Goal: Task Accomplishment & Management: Complete application form

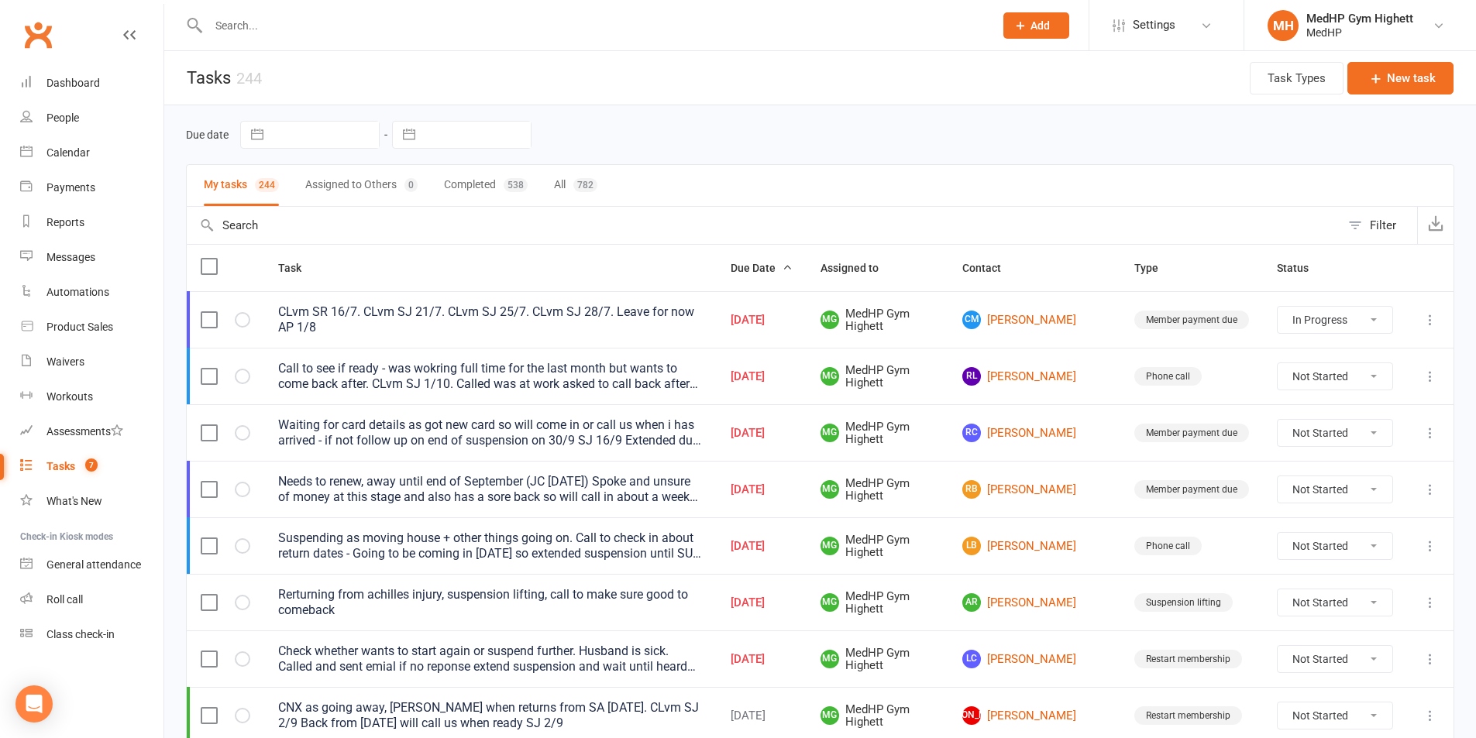
select select "started"
click at [1038, 21] on span "Add" at bounding box center [1039, 25] width 19 height 12
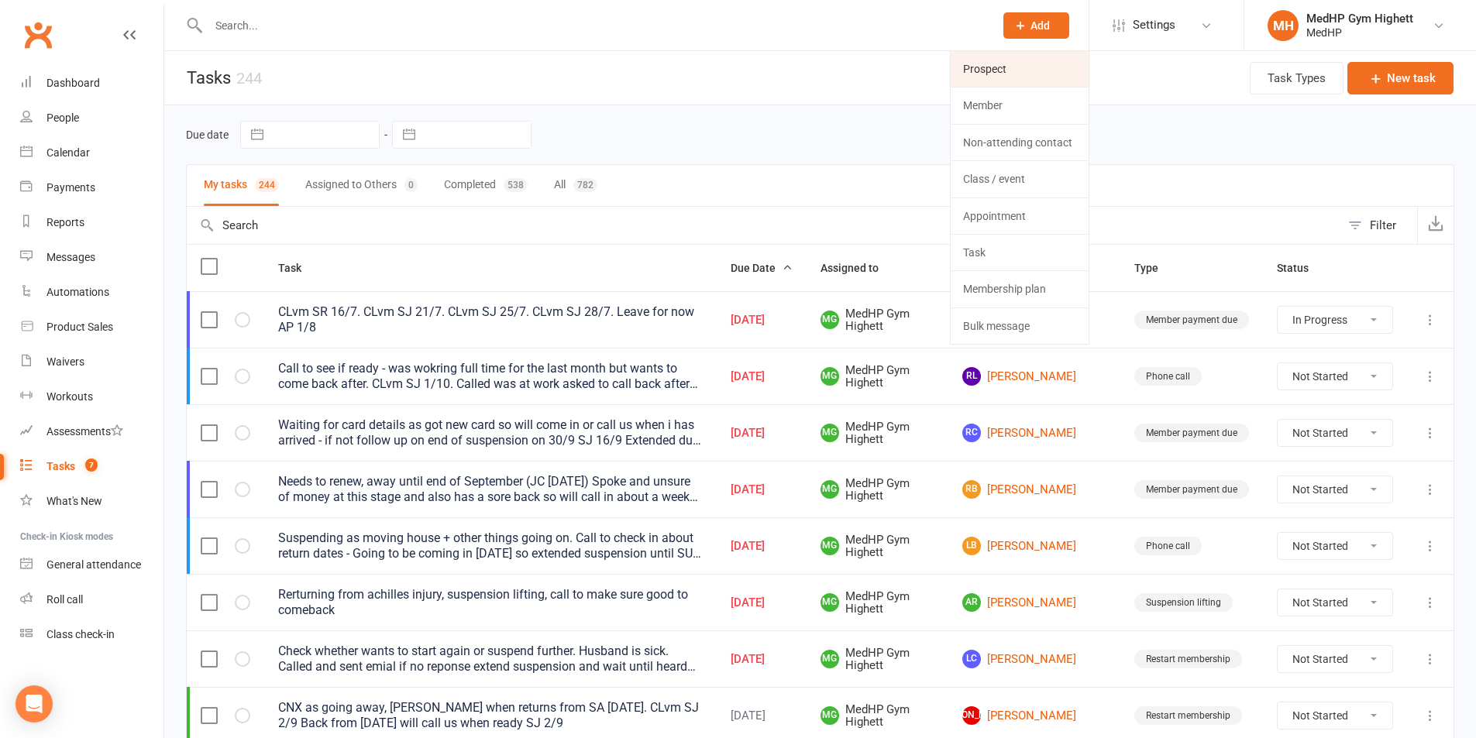
click at [971, 67] on link "Prospect" at bounding box center [1019, 69] width 138 height 36
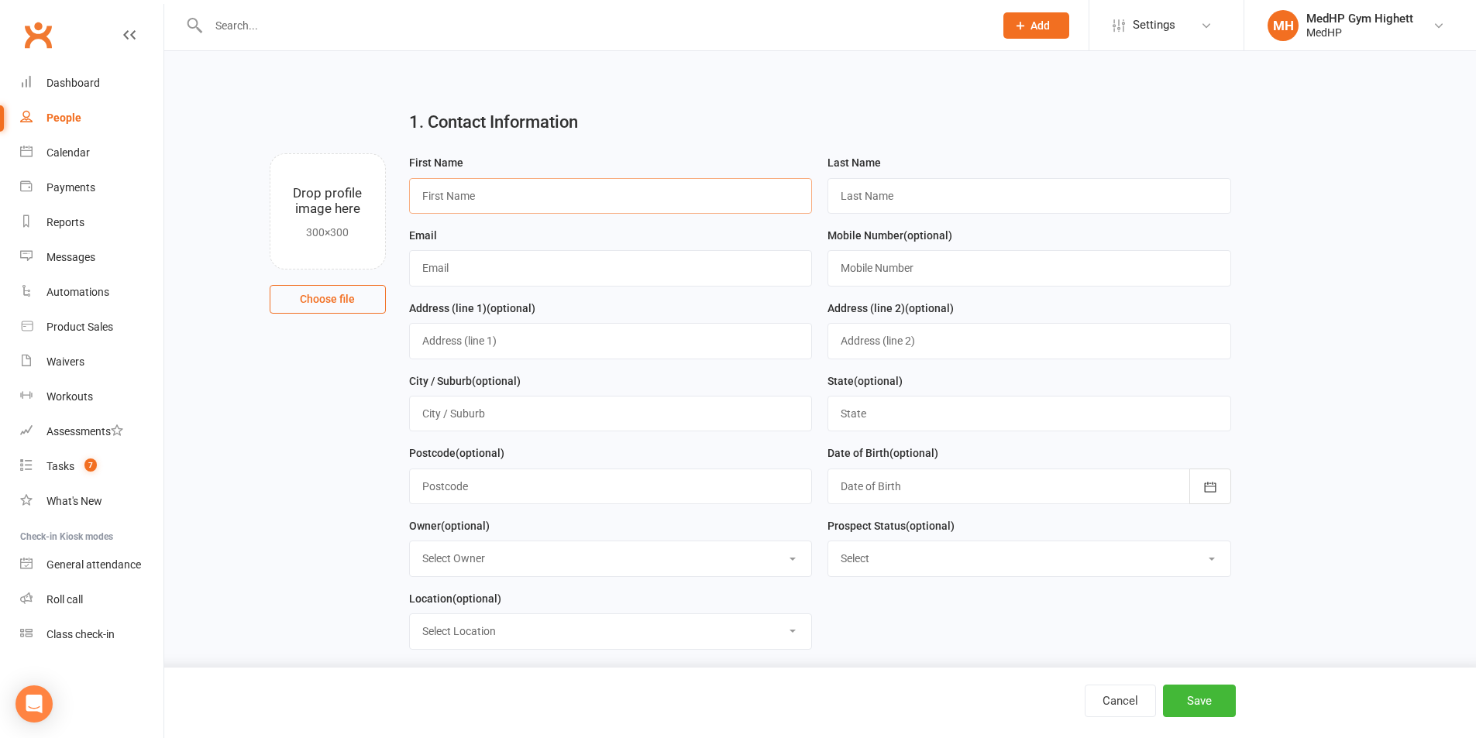
click at [528, 201] on input "text" at bounding box center [611, 196] width 404 height 36
paste input "[PERSON_NAME]"
drag, startPoint x: 514, startPoint y: 196, endPoint x: 449, endPoint y: 201, distance: 65.3
click at [449, 201] on input "[PERSON_NAME]" at bounding box center [611, 196] width 404 height 36
type input "[PERSON_NAME]"
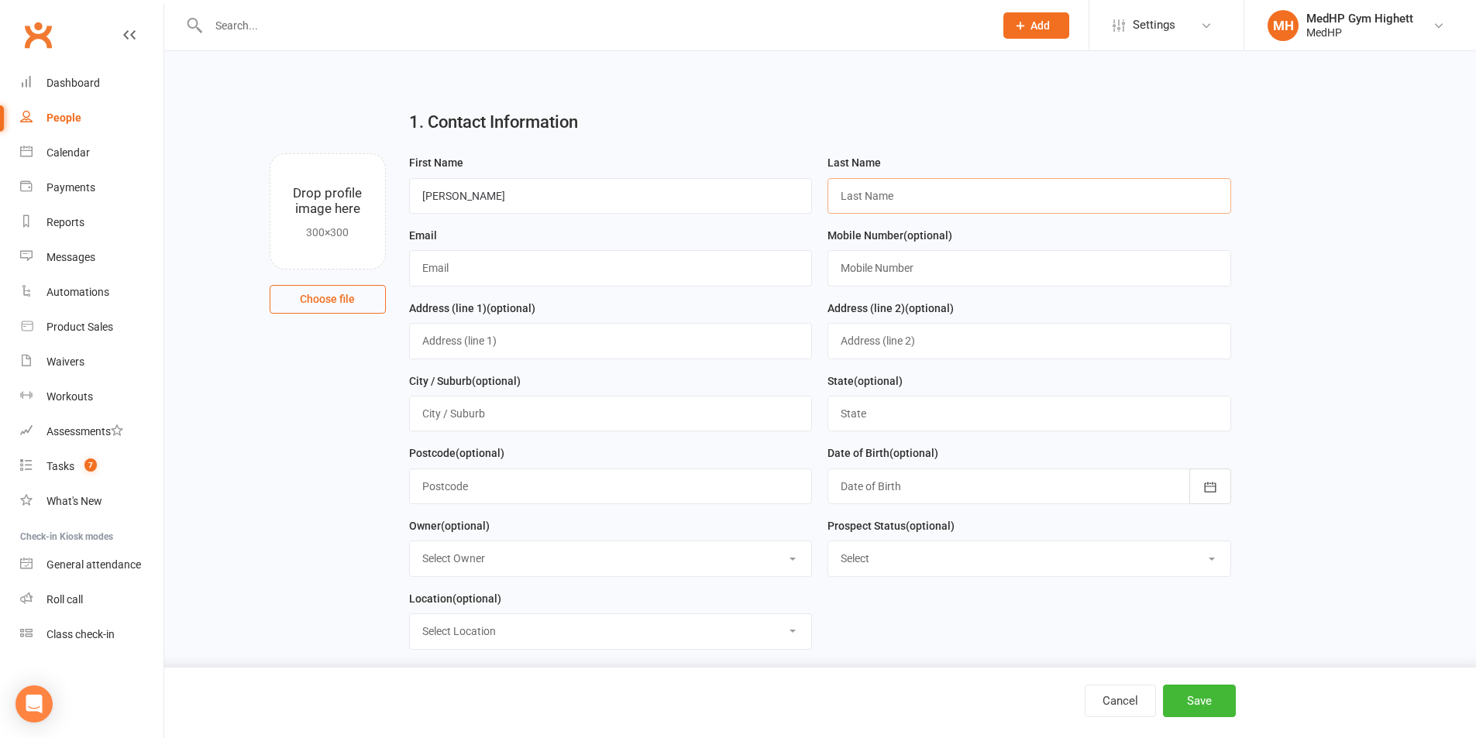
click at [911, 197] on input "text" at bounding box center [1029, 196] width 404 height 36
paste input "[PERSON_NAME]"
click at [843, 197] on input "[PERSON_NAME]" at bounding box center [1029, 196] width 404 height 36
type input "[PERSON_NAME]"
drag, startPoint x: 471, startPoint y: 259, endPoint x: 464, endPoint y: 246, distance: 14.9
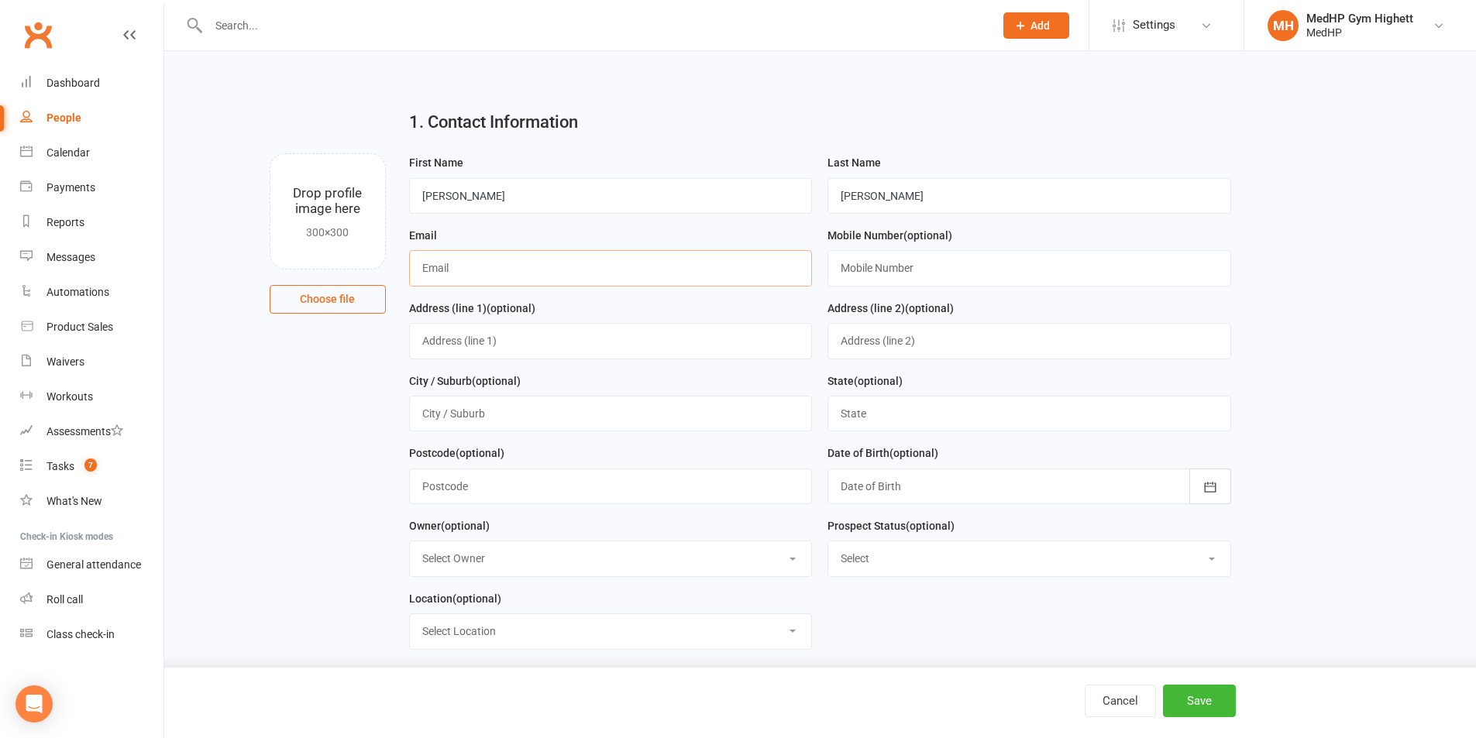
click at [471, 259] on input "text" at bounding box center [611, 268] width 404 height 36
paste input "[EMAIL_ADDRESS][DOMAIN_NAME]"
click at [424, 270] on input "[EMAIL_ADDRESS][DOMAIN_NAME]" at bounding box center [611, 268] width 404 height 36
type input "[EMAIL_ADDRESS][DOMAIN_NAME]"
click at [861, 273] on input "text" at bounding box center [1029, 268] width 404 height 36
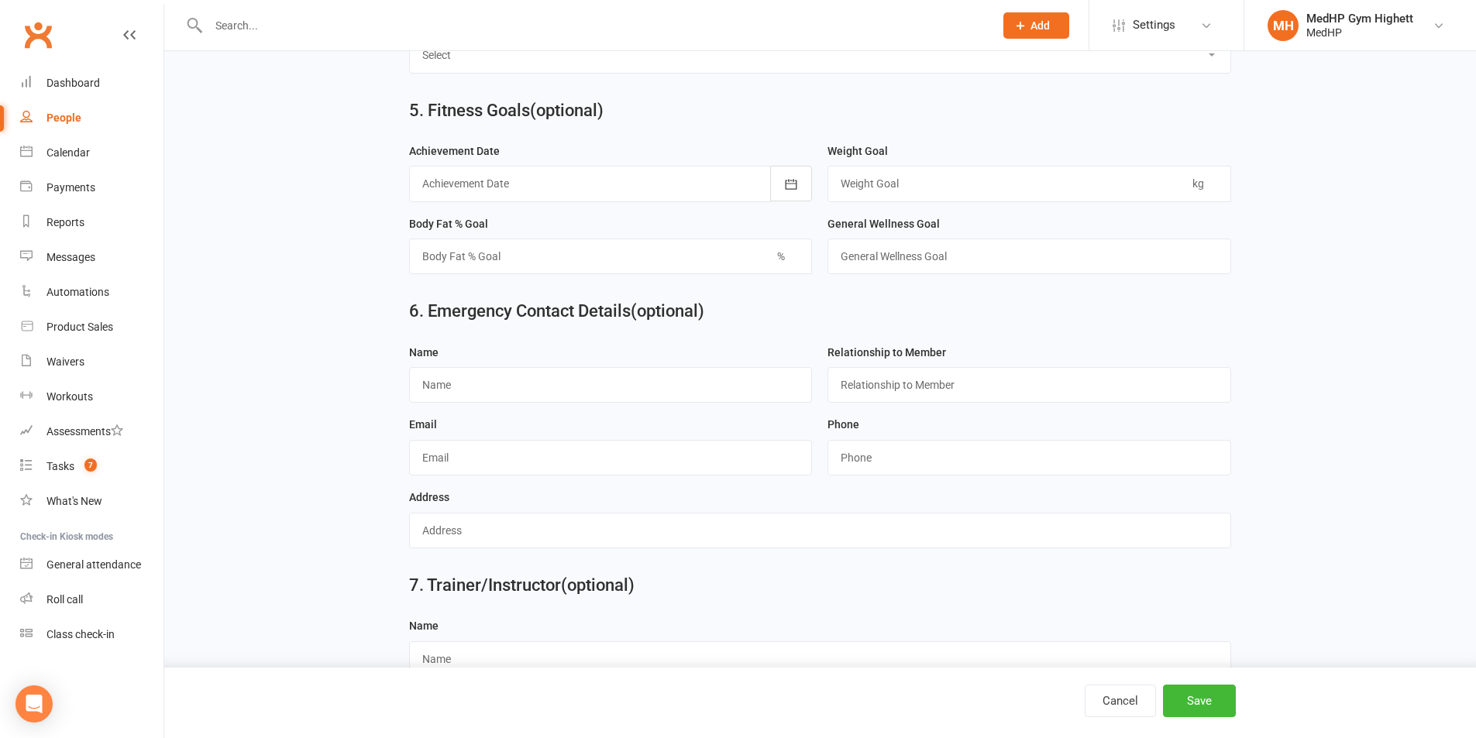
scroll to position [1305, 0]
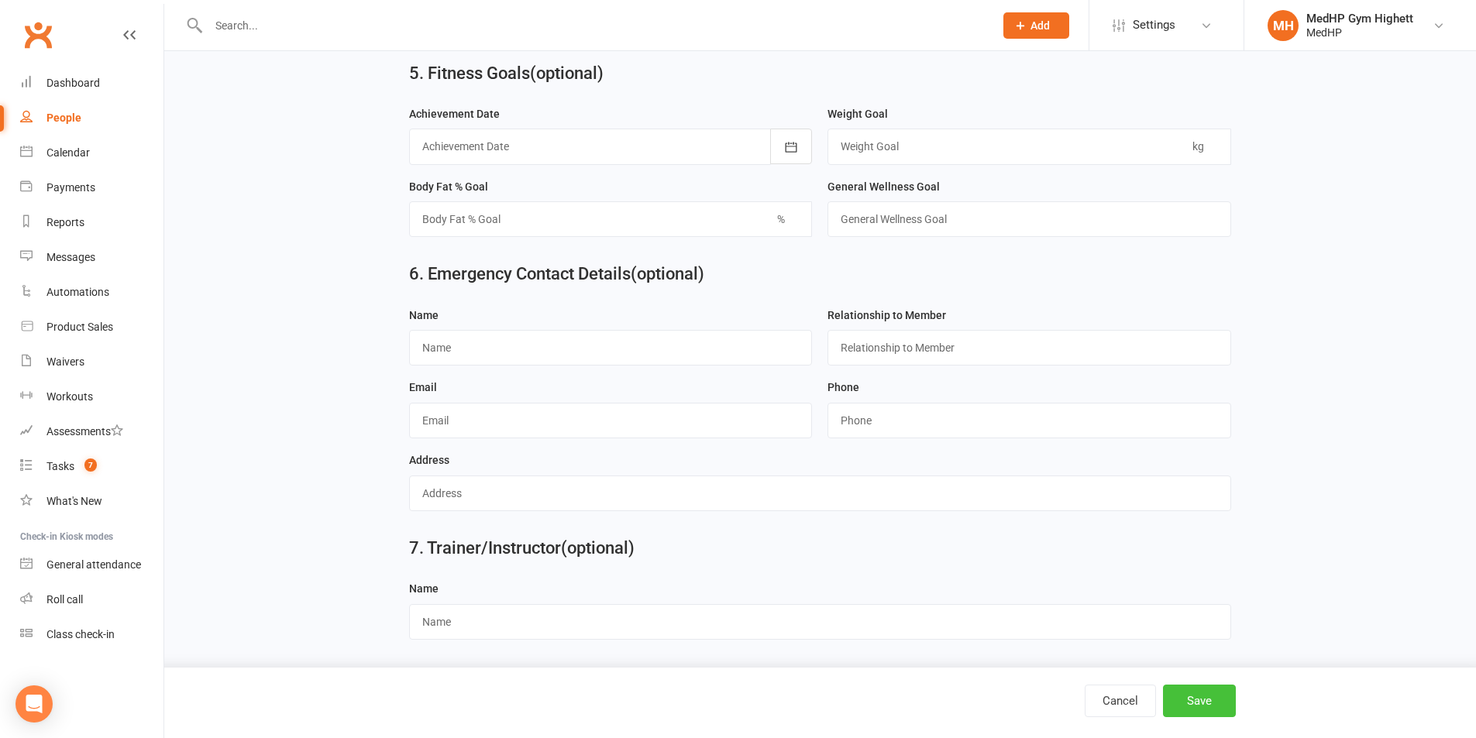
click at [1188, 706] on button "Save" at bounding box center [1199, 701] width 73 height 33
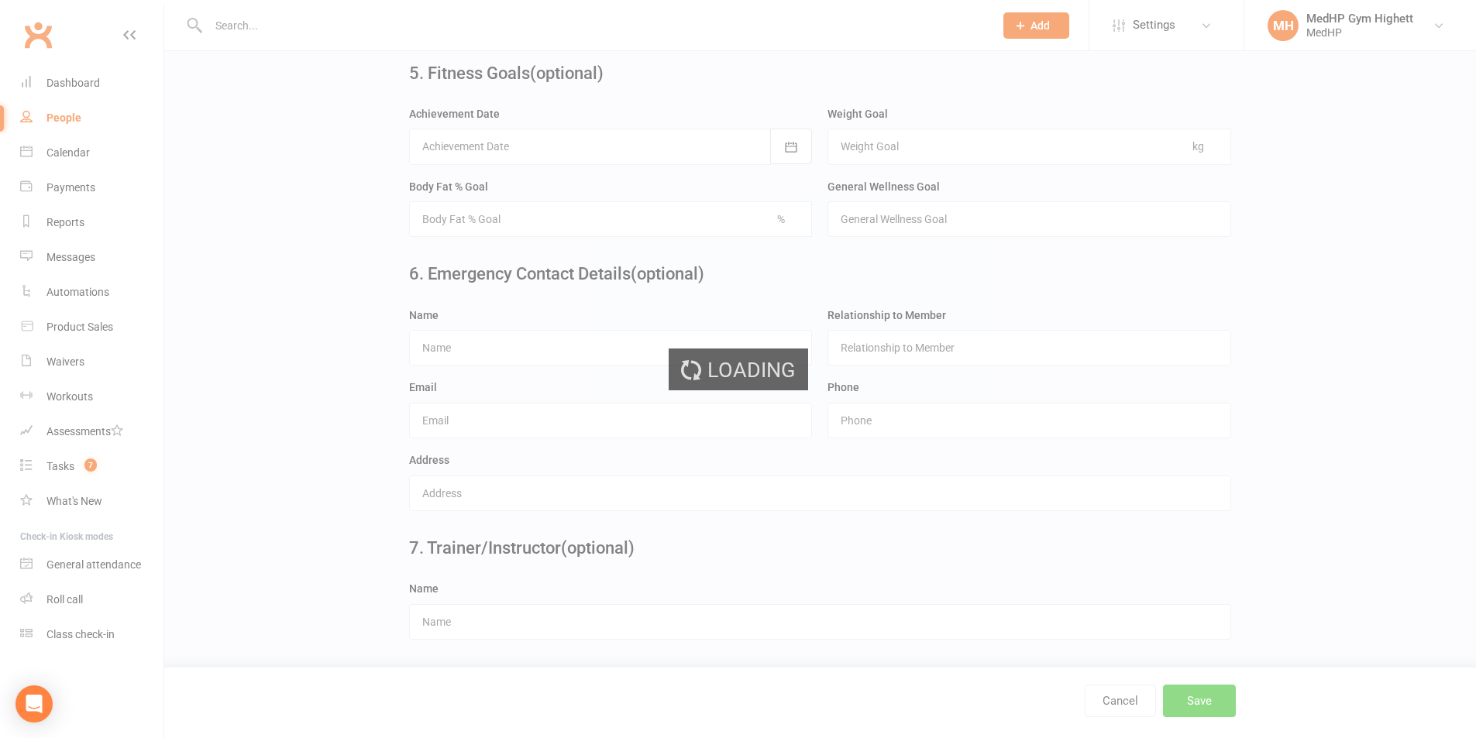
scroll to position [0, 0]
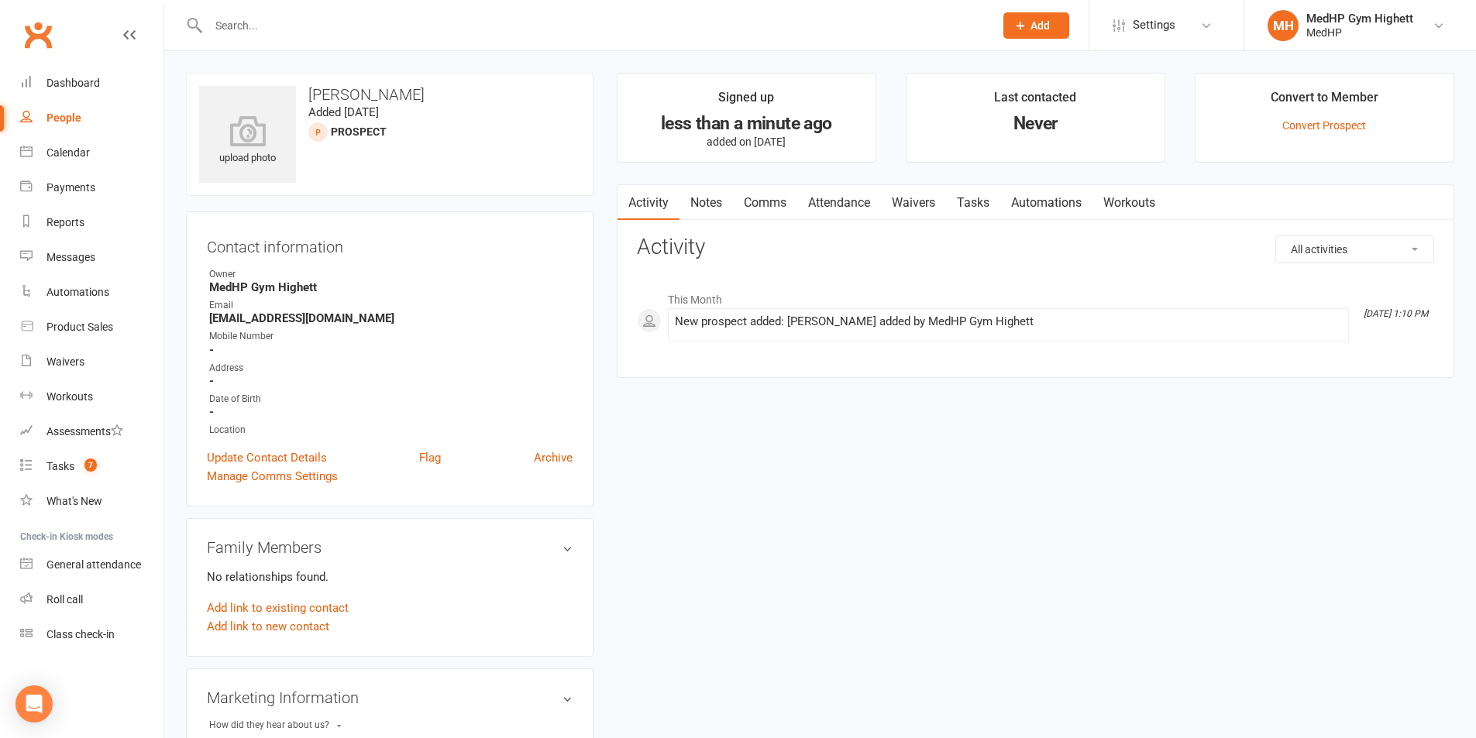
click at [257, 23] on input "text" at bounding box center [593, 26] width 779 height 22
paste input "Patient name:[PERSON_NAME]"
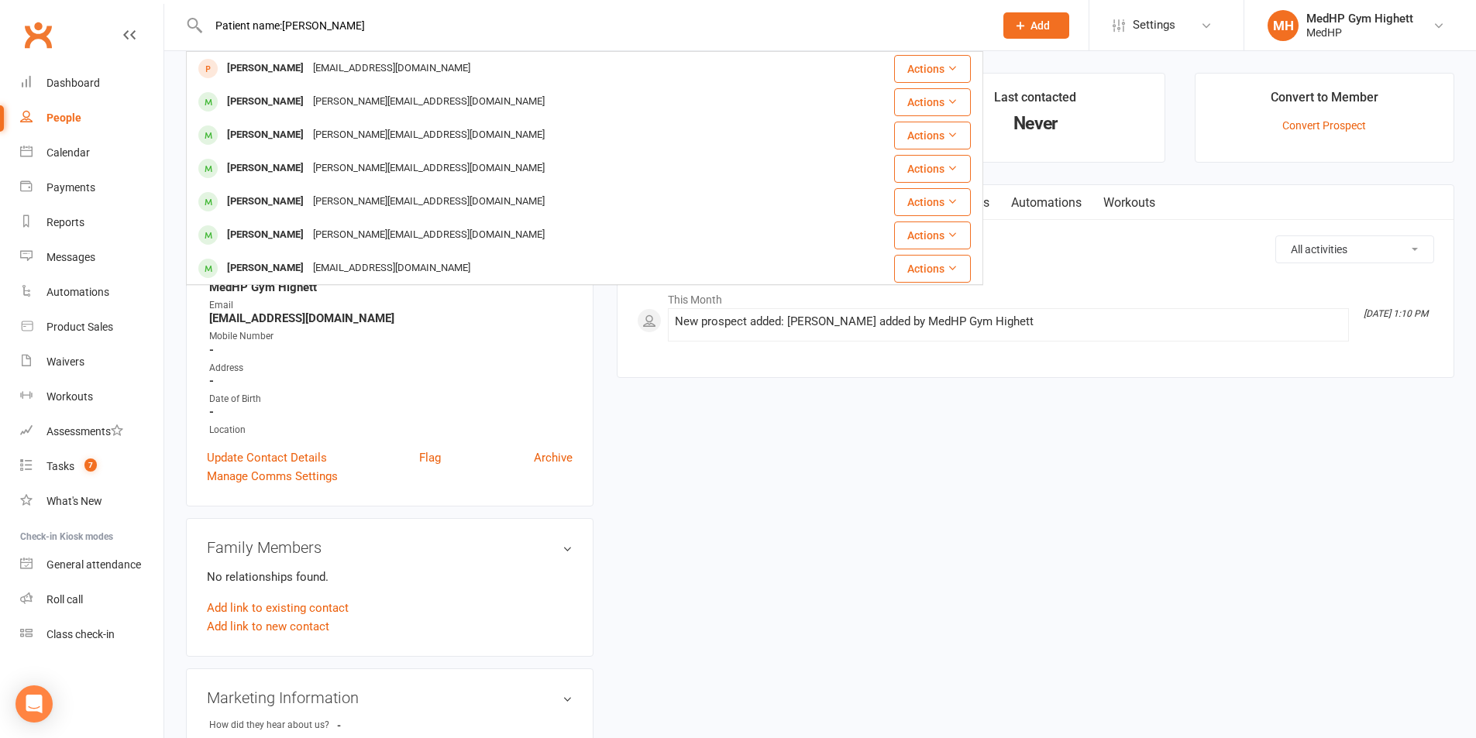
click at [284, 27] on input "Patient name:[PERSON_NAME]" at bounding box center [593, 26] width 779 height 22
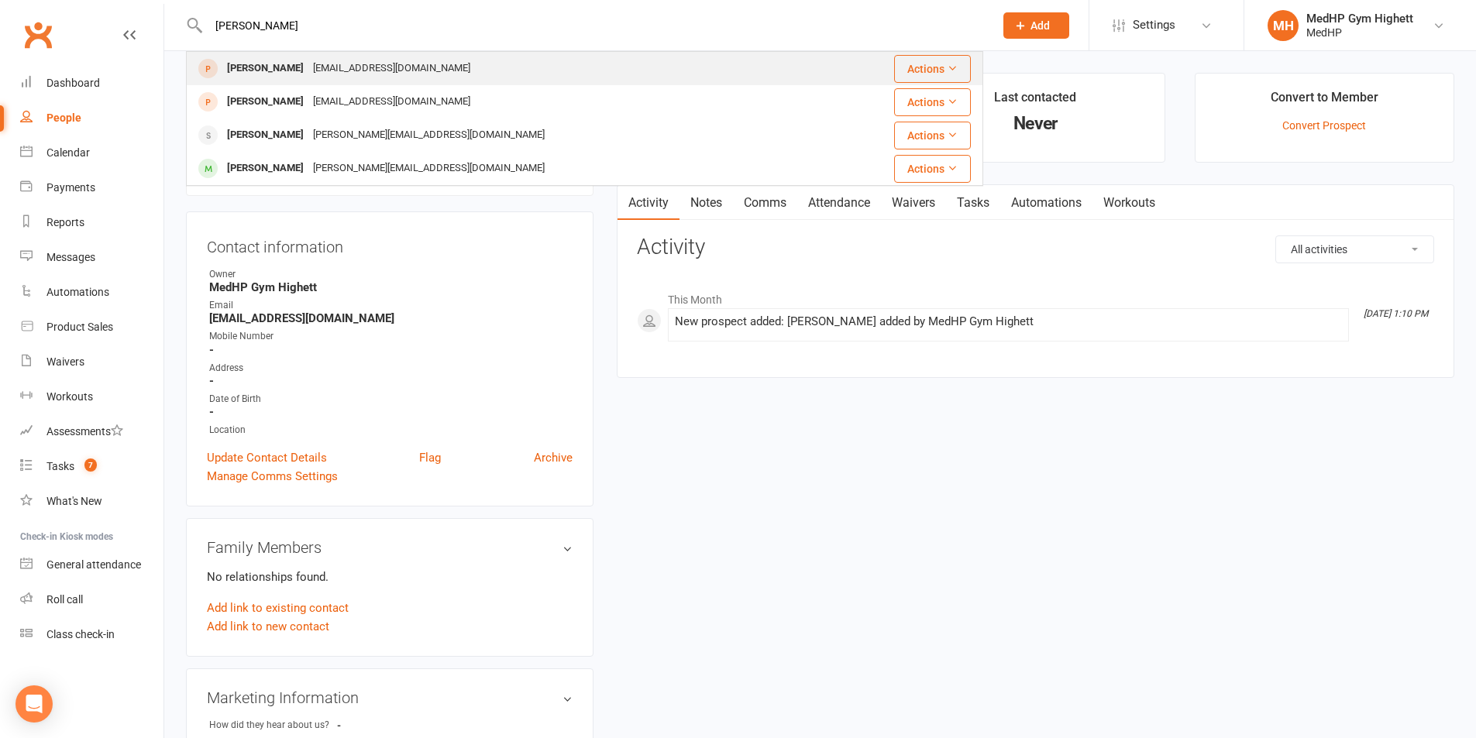
type input "[PERSON_NAME]"
click at [266, 69] on div "[PERSON_NAME]" at bounding box center [265, 68] width 86 height 22
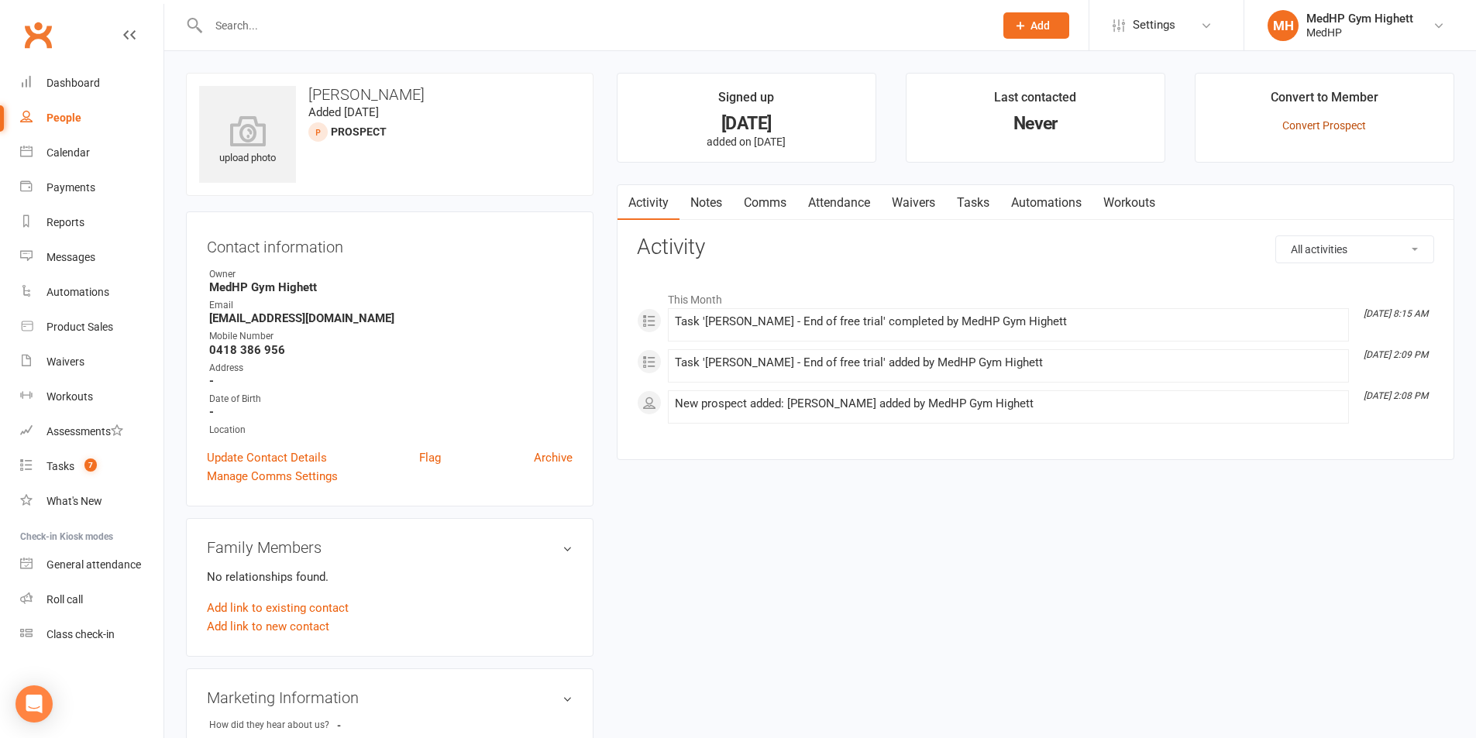
click at [1304, 126] on link "Convert Prospect" at bounding box center [1324, 125] width 84 height 12
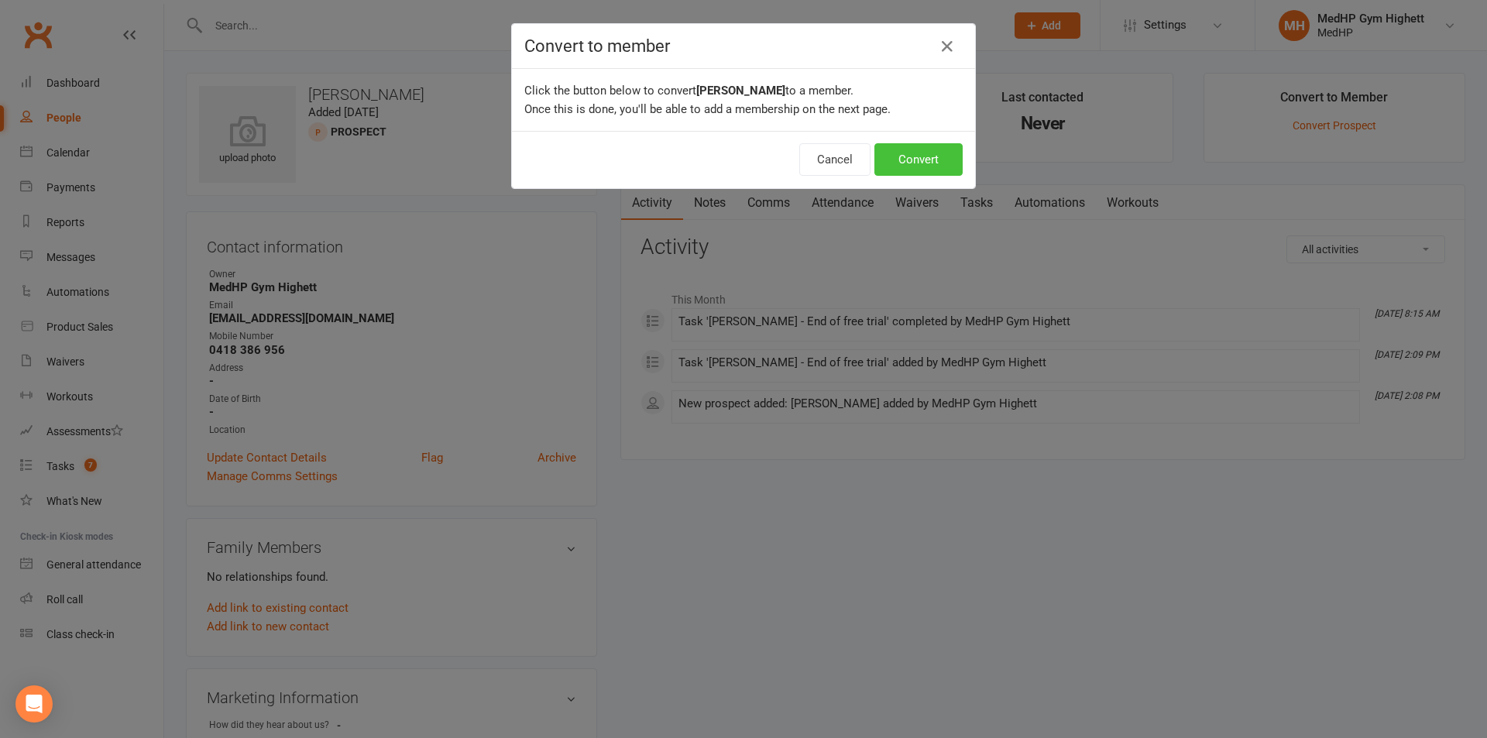
click at [903, 159] on button "Convert" at bounding box center [919, 159] width 88 height 33
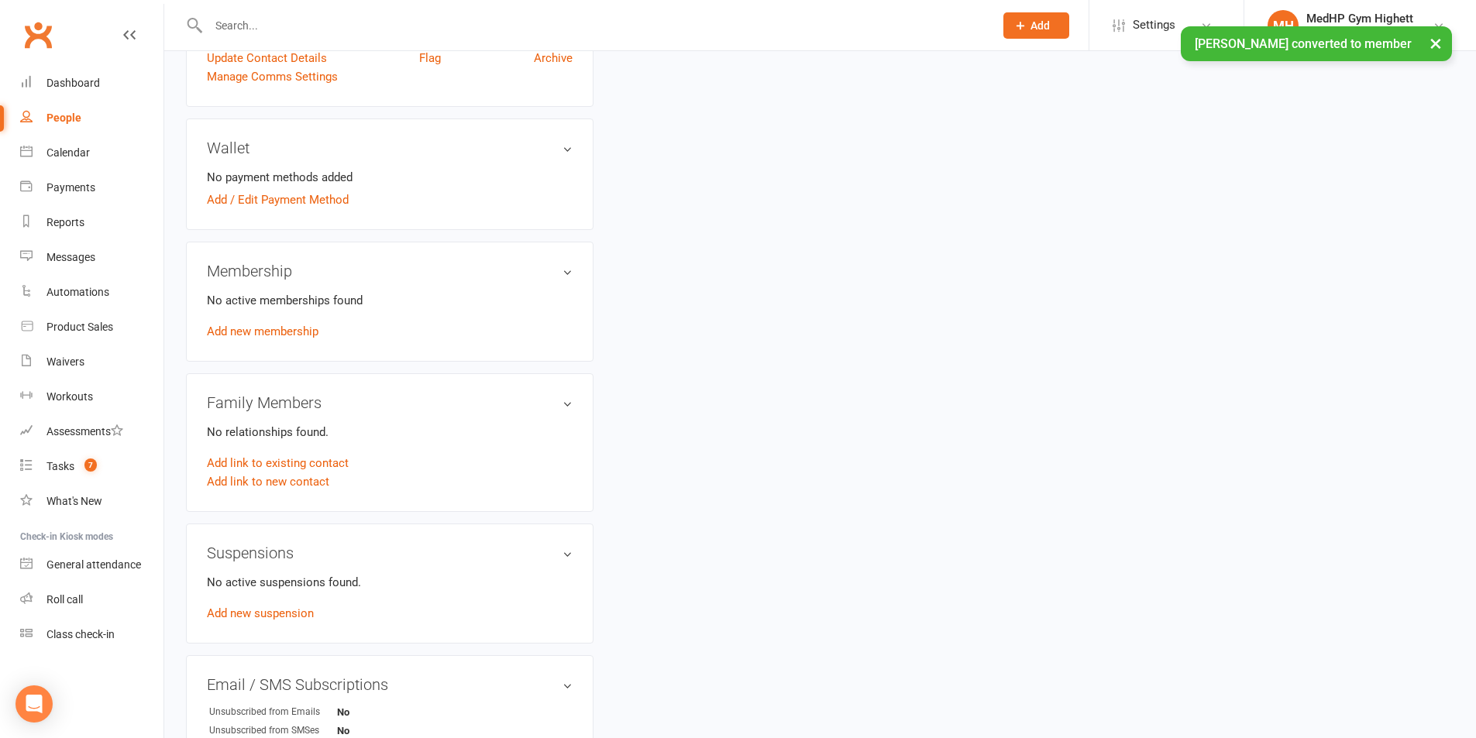
scroll to position [465, 0]
click at [281, 332] on link "Add new membership" at bounding box center [263, 329] width 112 height 14
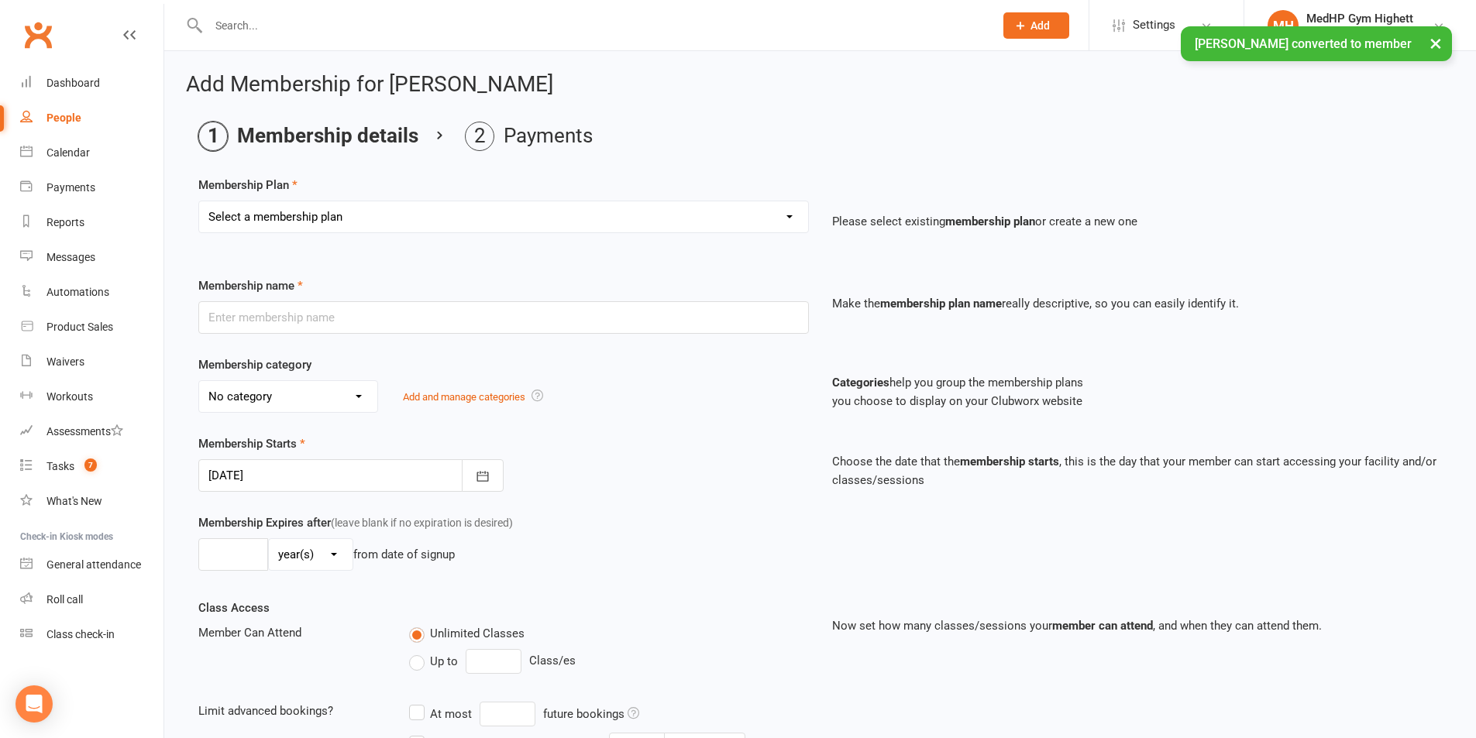
click at [372, 208] on select "Select a membership plan Create new Membership Plan Gym Only - Direct Debit Gym…" at bounding box center [503, 216] width 609 height 31
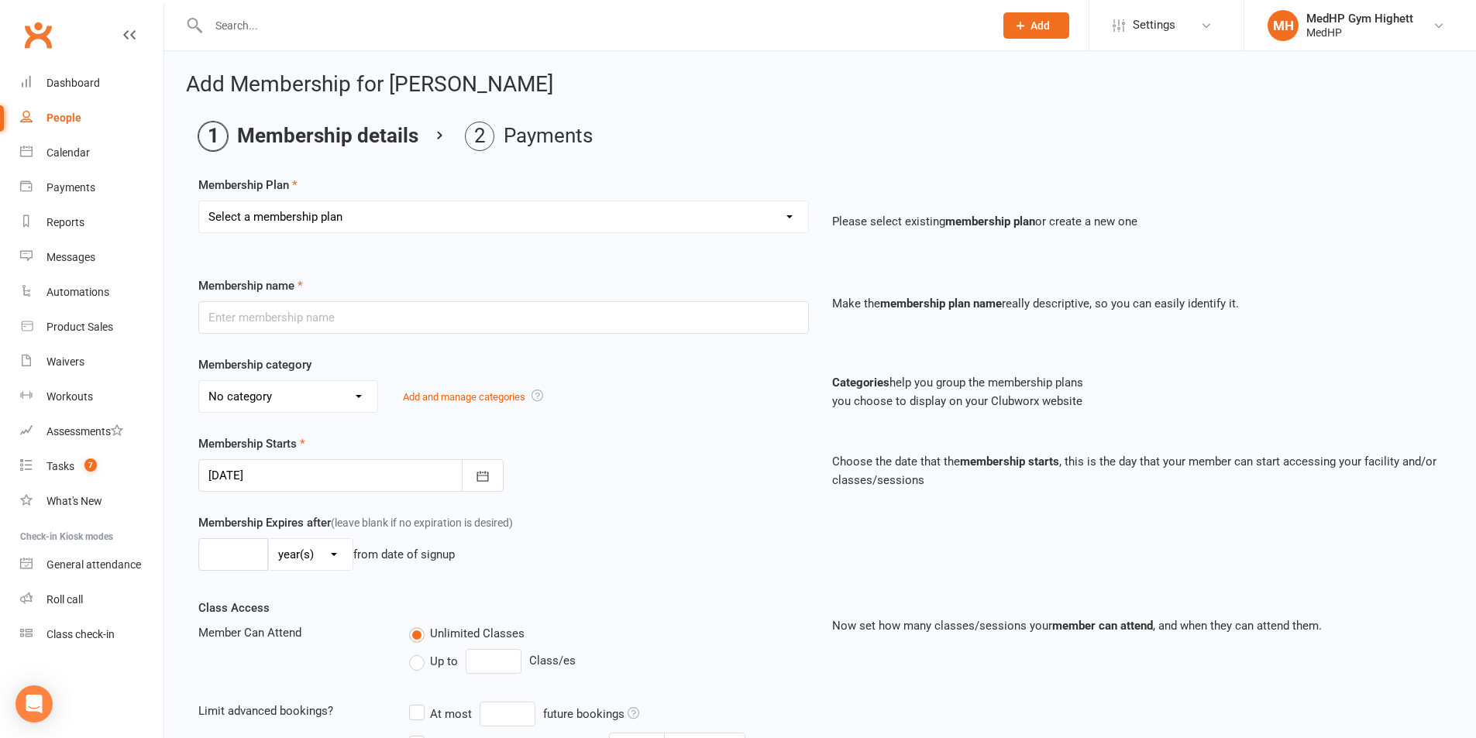
select select "4"
click at [199, 201] on select "Select a membership plan Create new Membership Plan Gym Only - Direct Debit Gym…" at bounding box center [503, 216] width 609 height 31
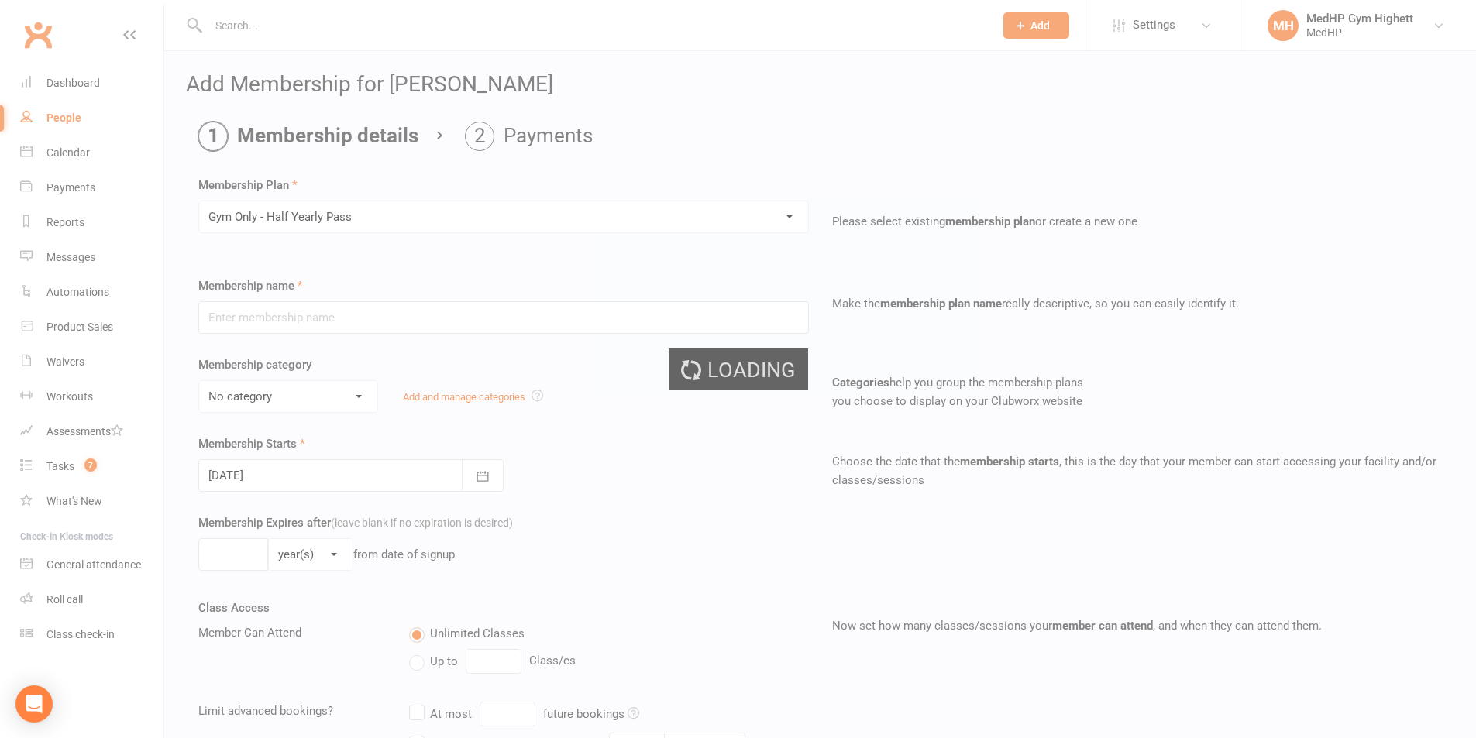
type input "Gym Only - Half Yearly Pass"
select select "7"
type input "0"
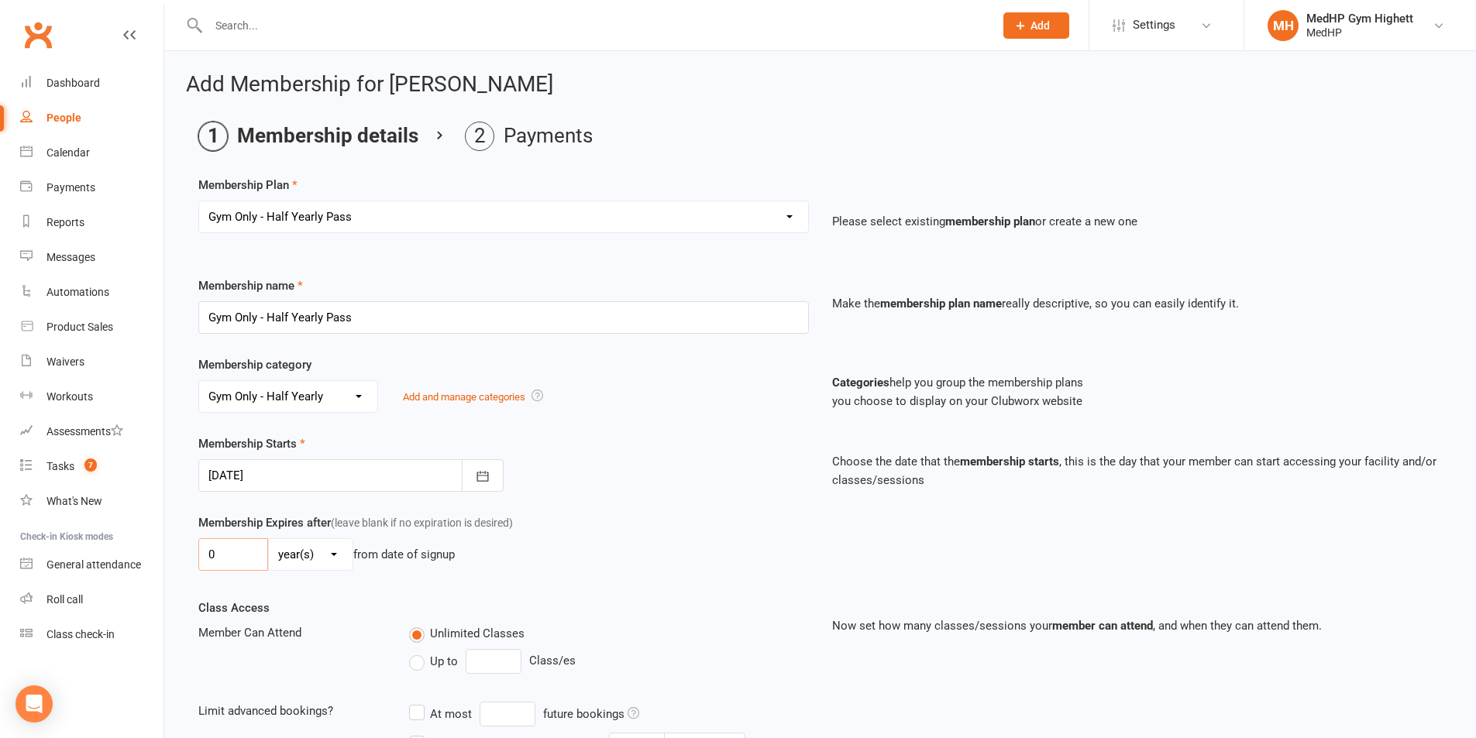
click at [222, 555] on input "0" at bounding box center [233, 554] width 70 height 33
type input "6"
drag, startPoint x: 290, startPoint y: 583, endPoint x: 288, endPoint y: 570, distance: 13.4
click at [289, 583] on div "Membership Expires after (leave blank if no expiration is desired) 6 day(s) wee…" at bounding box center [820, 556] width 1267 height 85
click at [301, 538] on div "day(s) week(s) month(s) year(s)" at bounding box center [310, 554] width 85 height 33
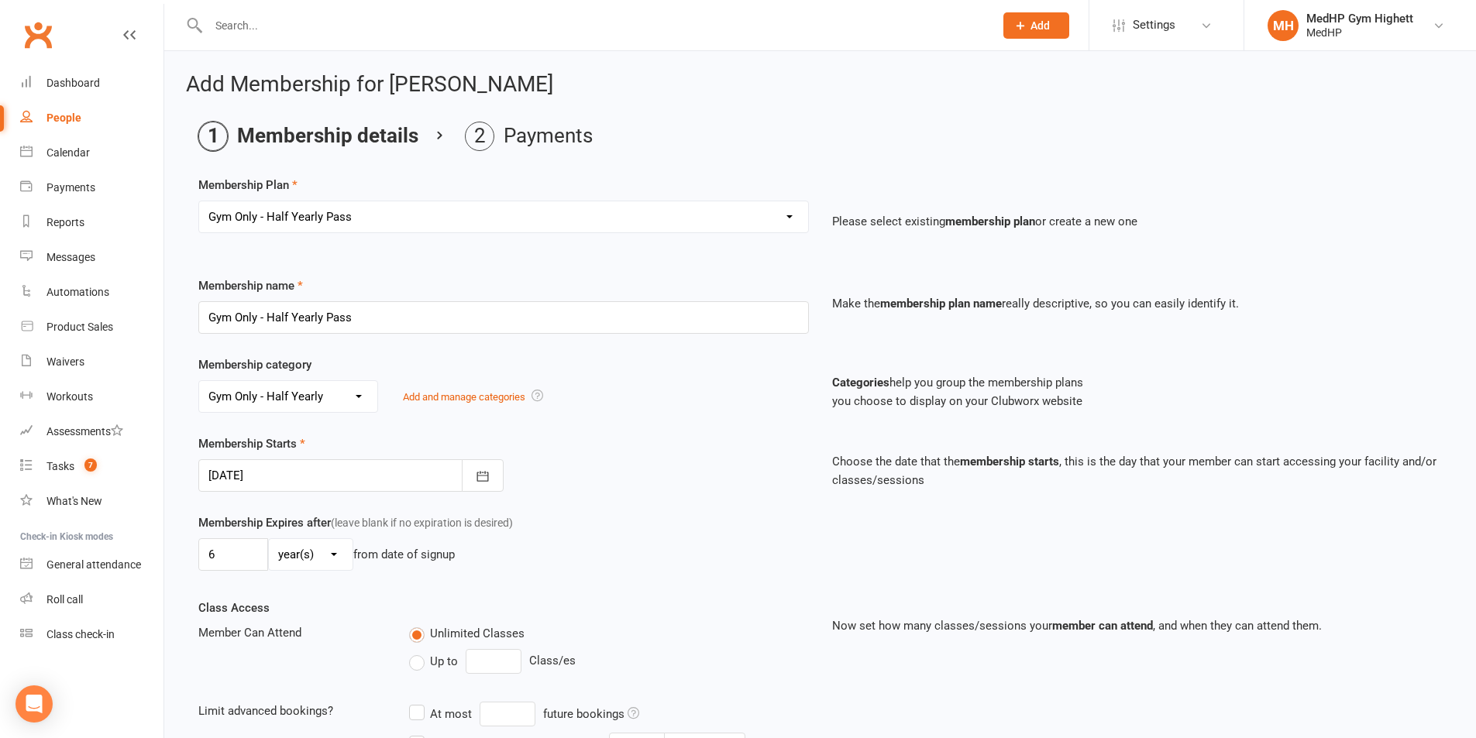
click at [294, 563] on select "day(s) week(s) month(s) year(s)" at bounding box center [311, 554] width 84 height 31
select select "2"
click at [269, 539] on select "day(s) week(s) month(s) year(s)" at bounding box center [311, 554] width 84 height 31
click at [418, 662] on label "Up to" at bounding box center [433, 661] width 49 height 19
click at [418, 652] on input "Up to" at bounding box center [414, 652] width 10 height 0
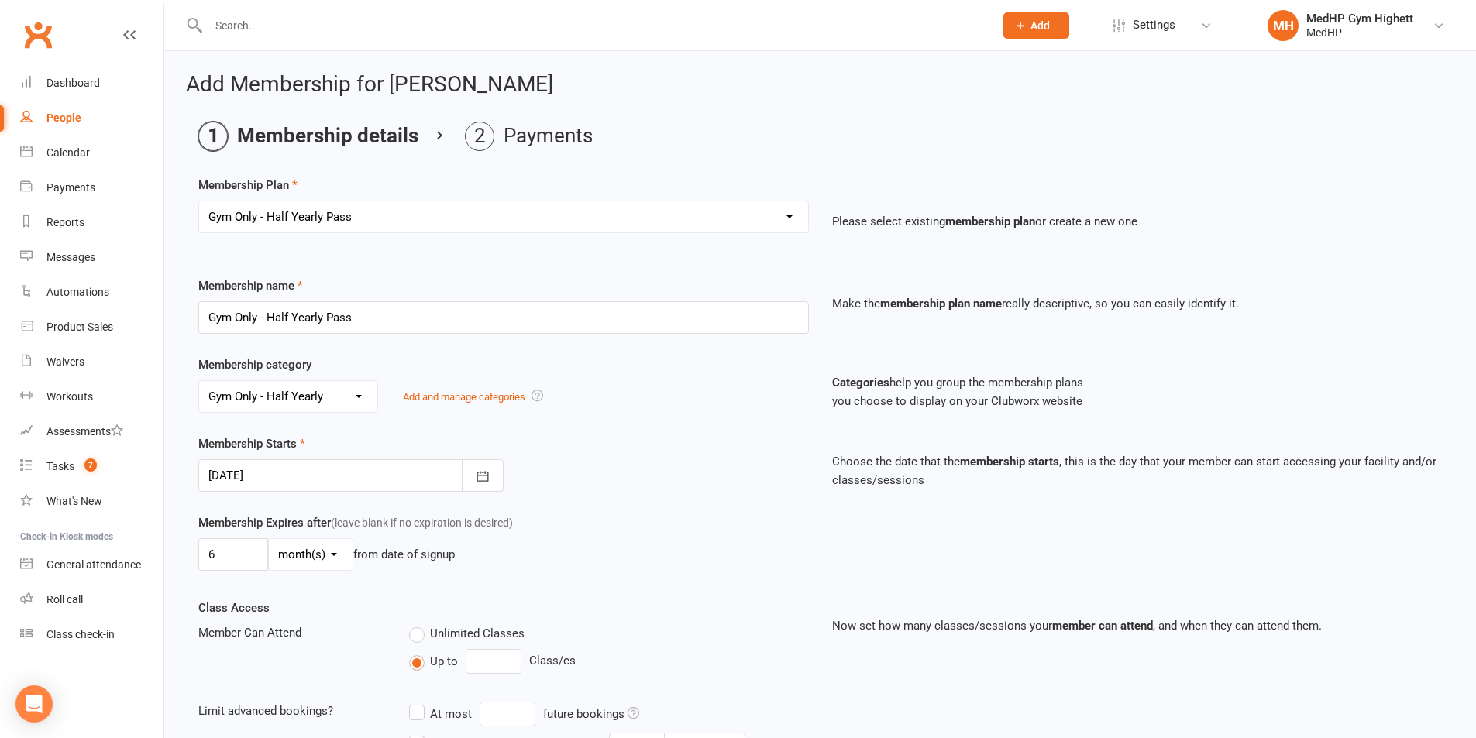
type input "0"
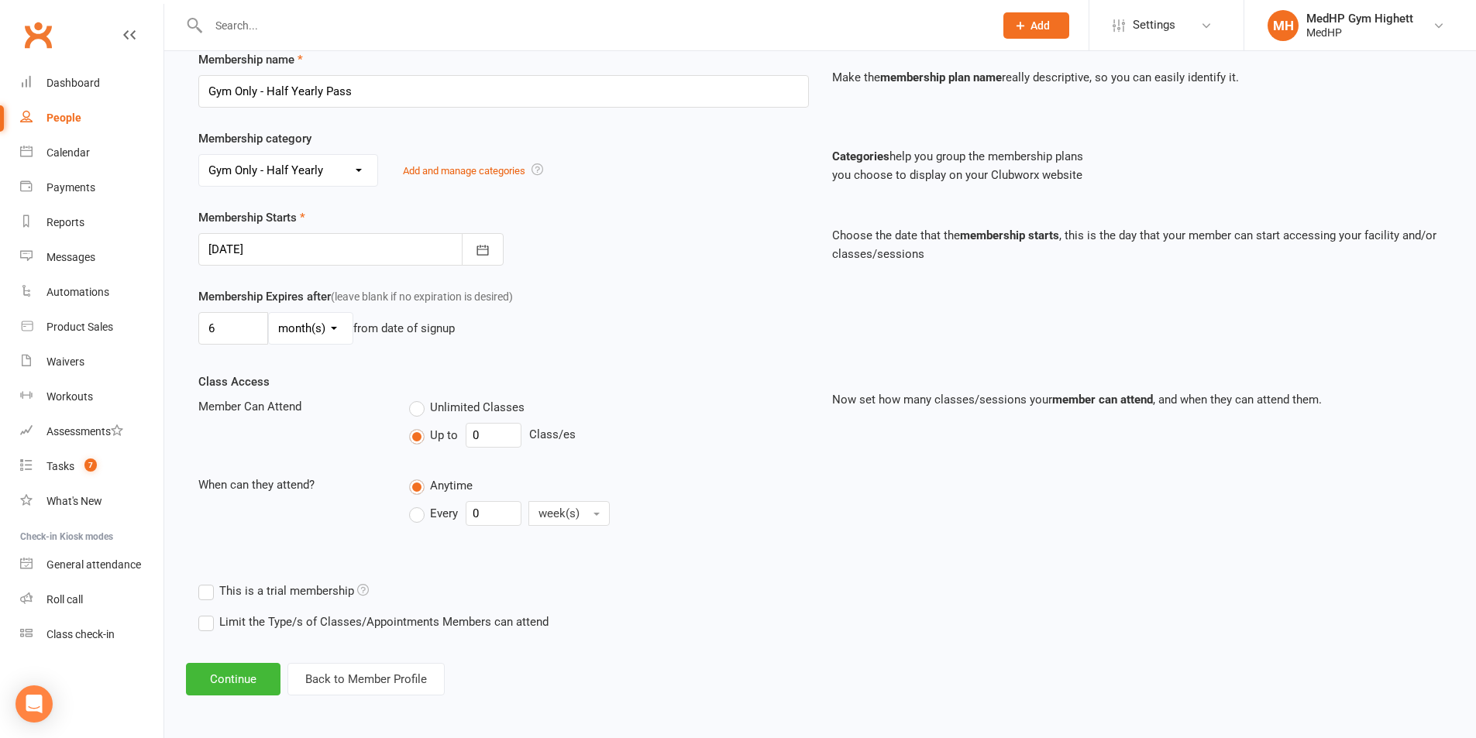
scroll to position [228, 0]
click at [263, 683] on button "Continue" at bounding box center [233, 678] width 95 height 33
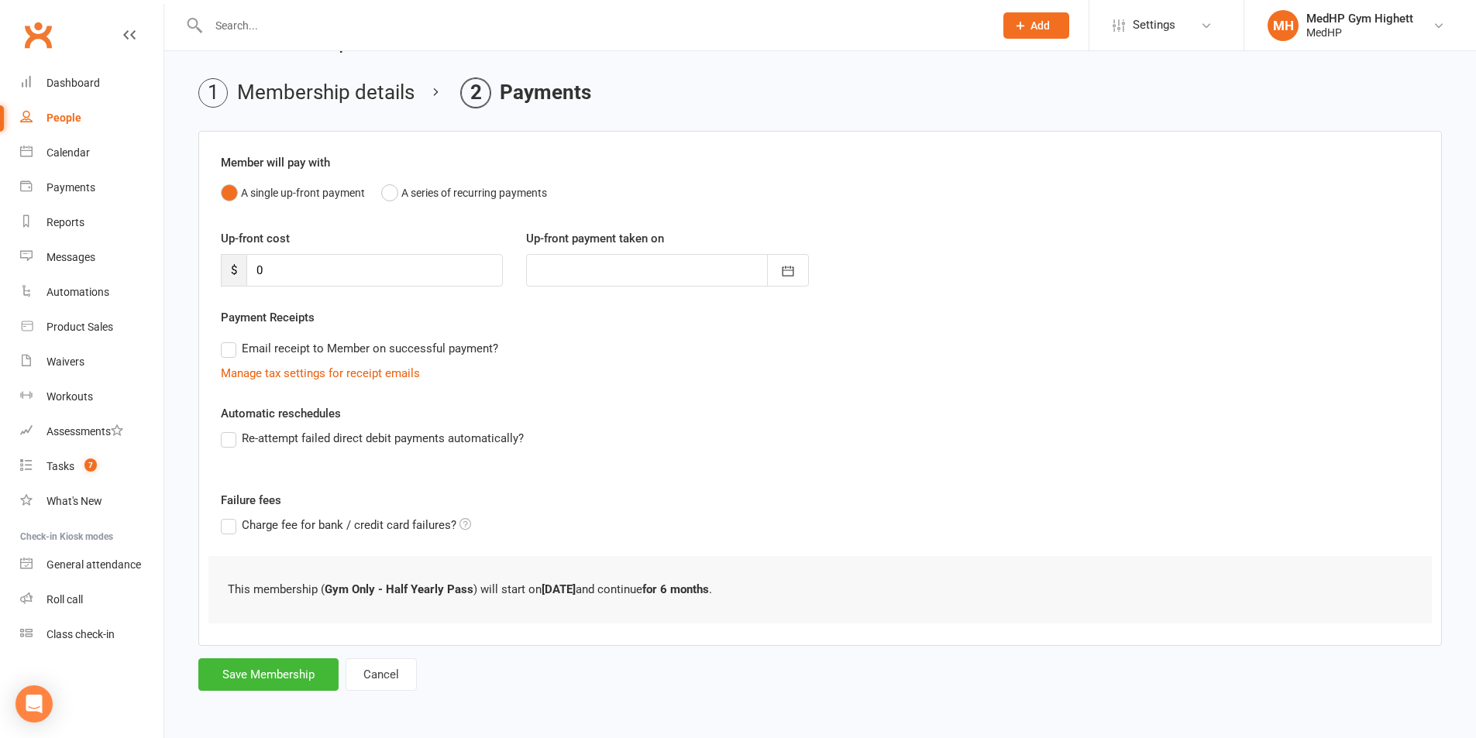
scroll to position [0, 0]
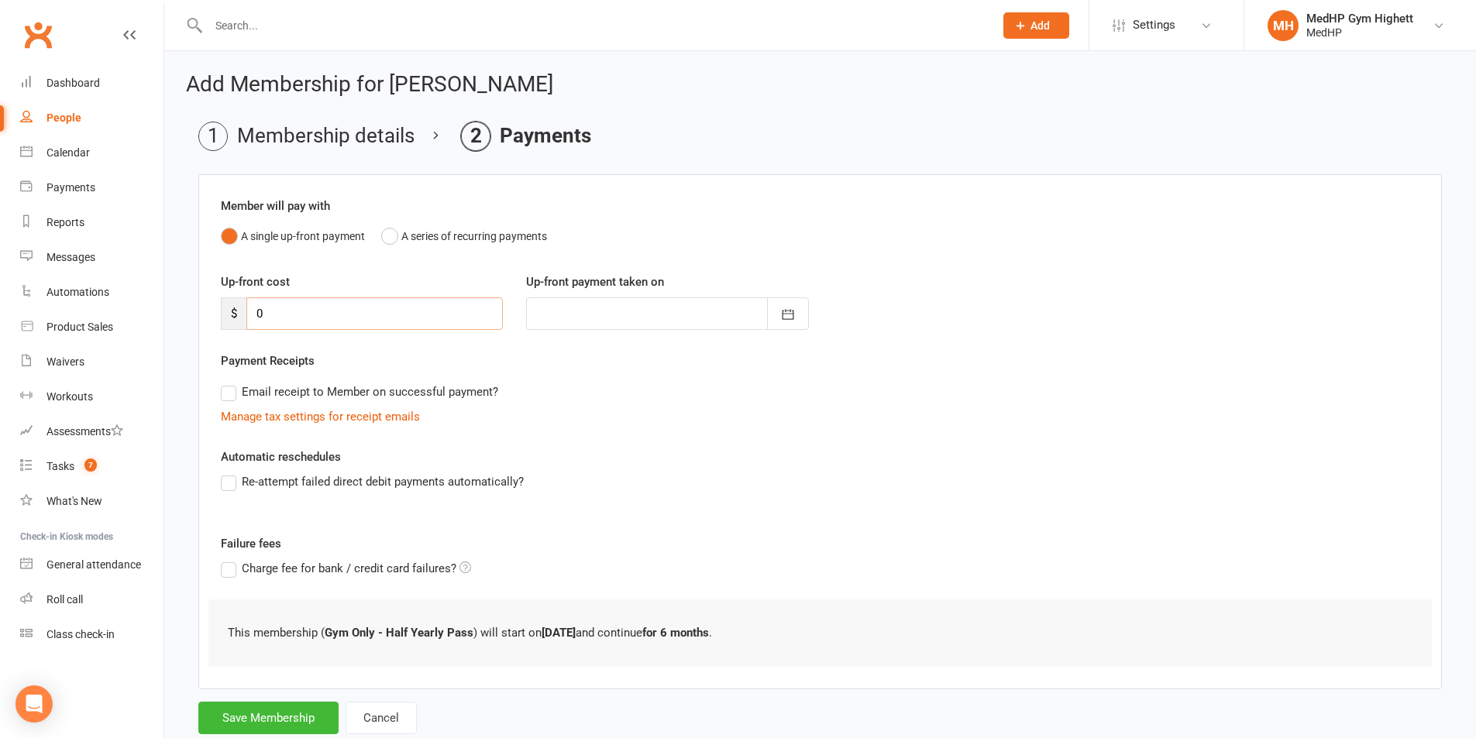
click at [298, 325] on input "0" at bounding box center [374, 313] width 256 height 33
type input "8"
type input "[DATE]"
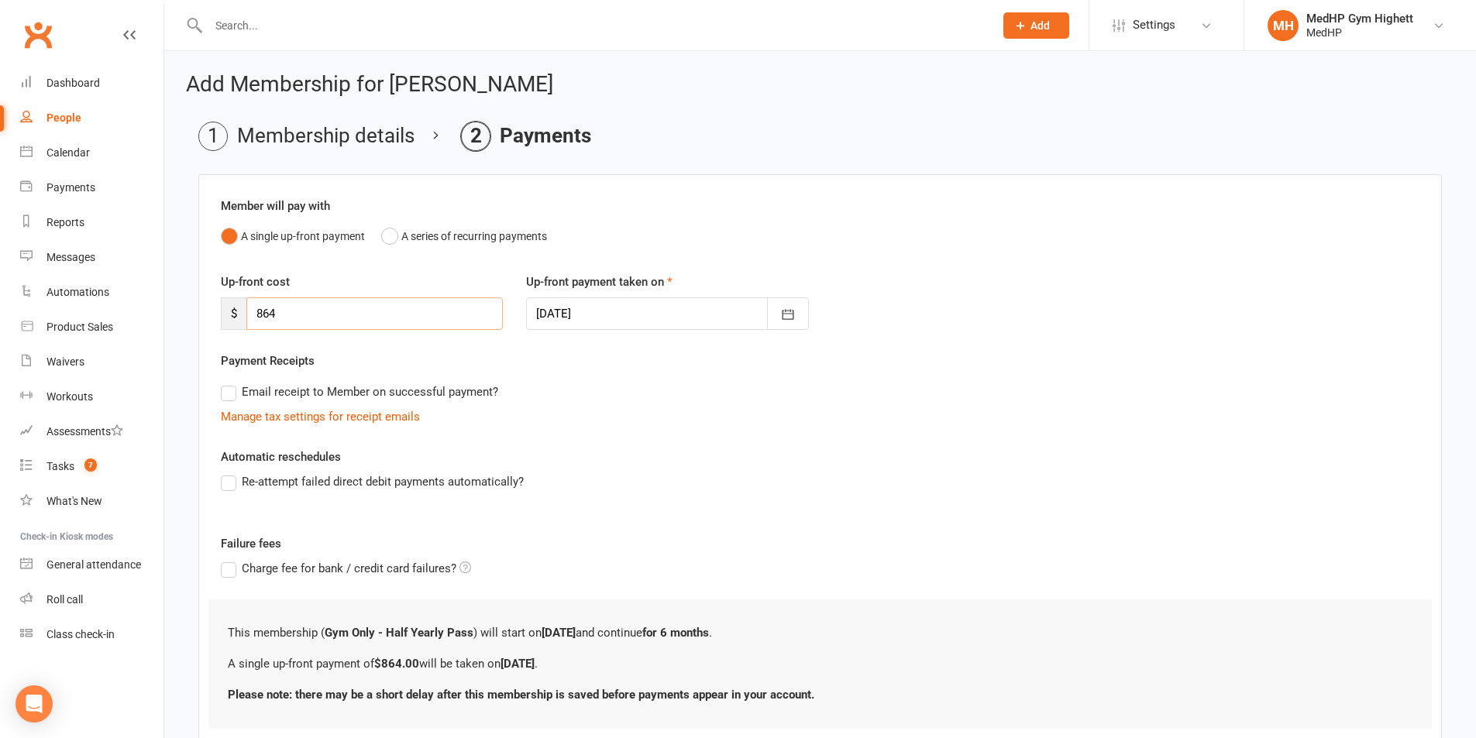
type input "864"
click at [932, 428] on div "Member will pay with A single up-front payment A series of recurring payments U…" at bounding box center [819, 462] width 1243 height 577
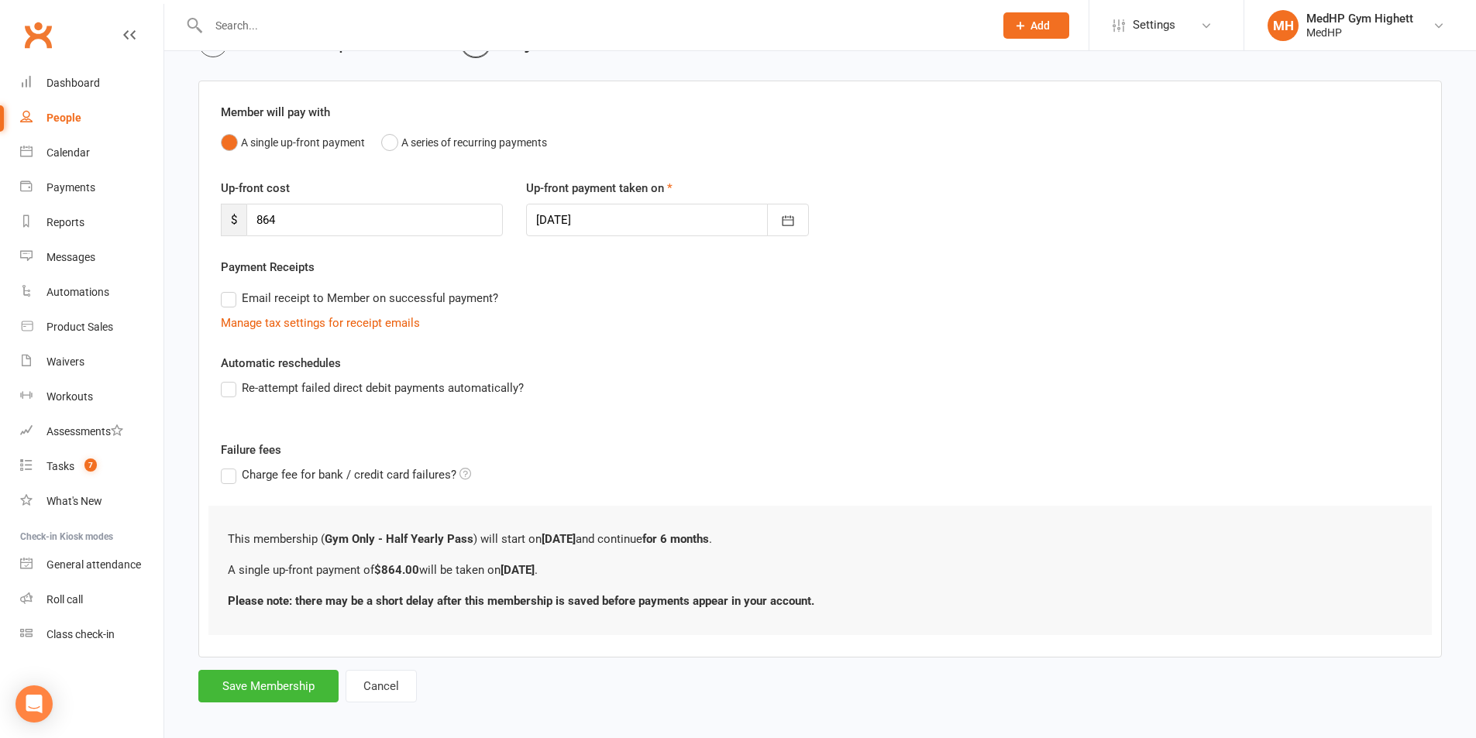
scroll to position [105, 0]
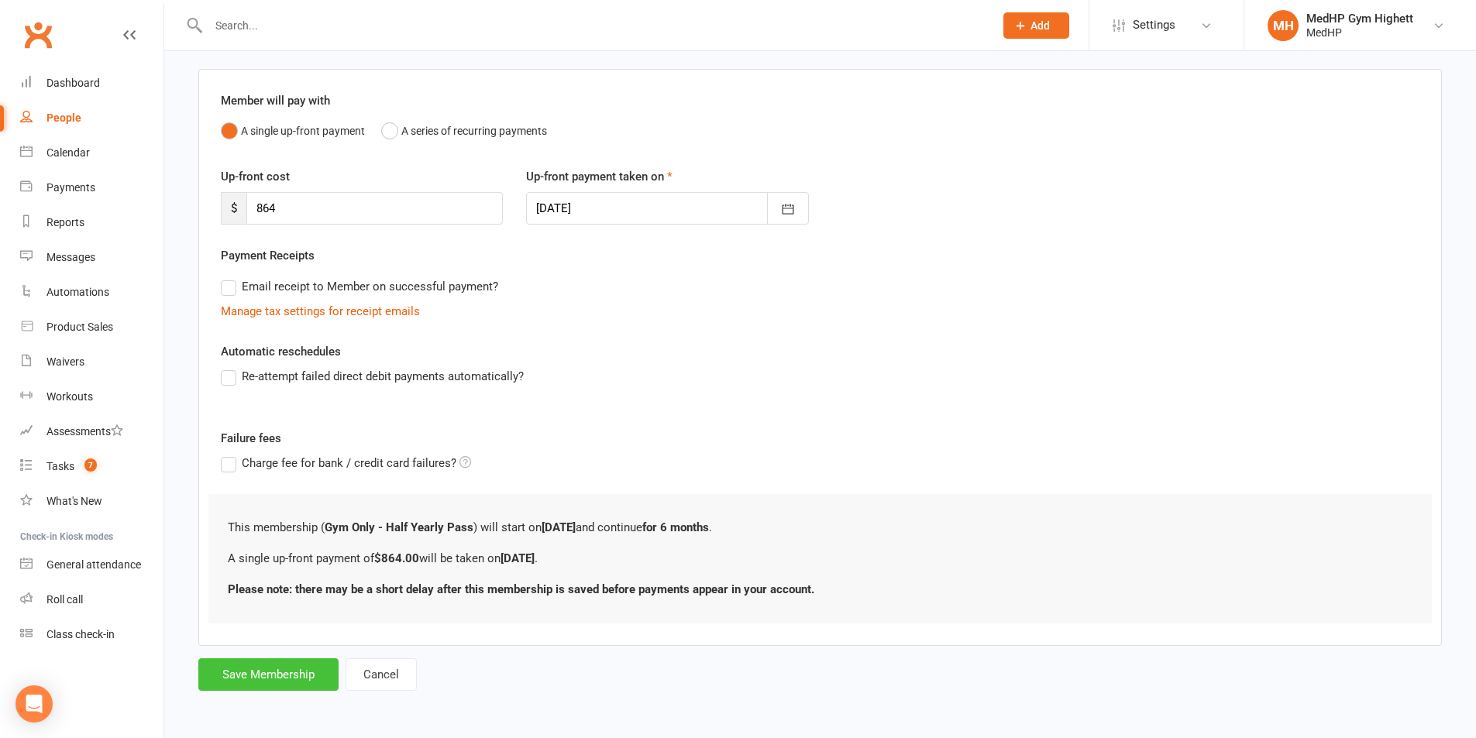
click at [282, 676] on button "Save Membership" at bounding box center [268, 674] width 140 height 33
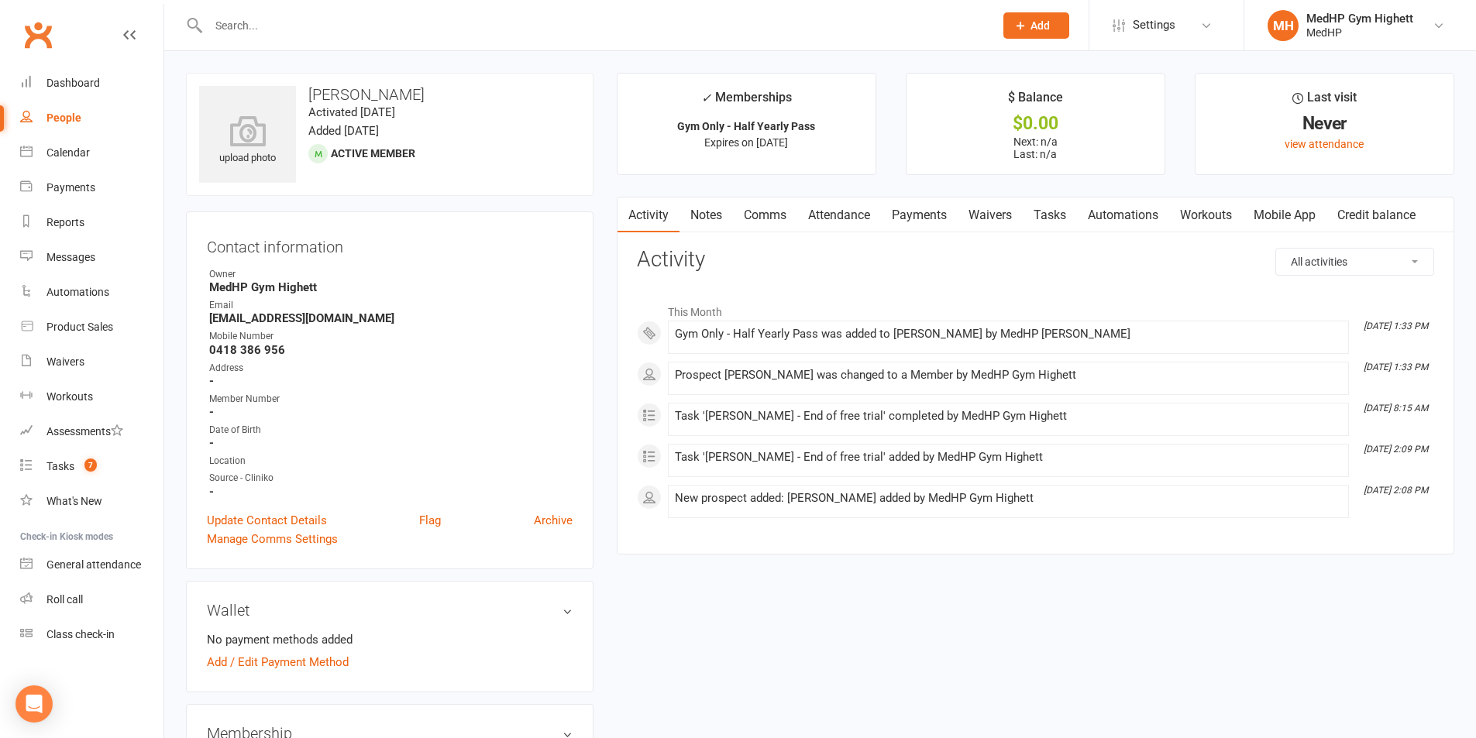
click at [235, 27] on input "text" at bounding box center [593, 26] width 779 height 22
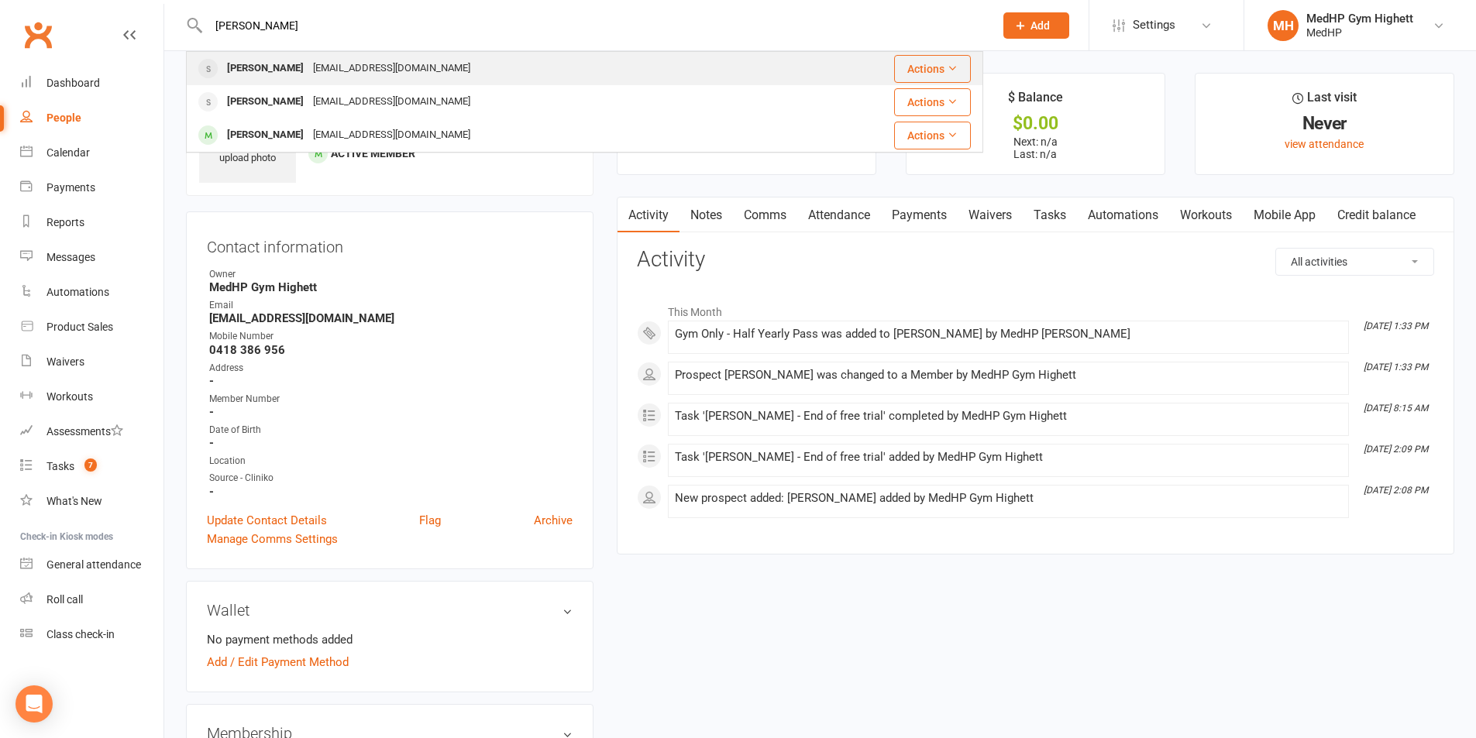
type input "[PERSON_NAME]"
click at [287, 64] on div "[PERSON_NAME]" at bounding box center [265, 68] width 86 height 22
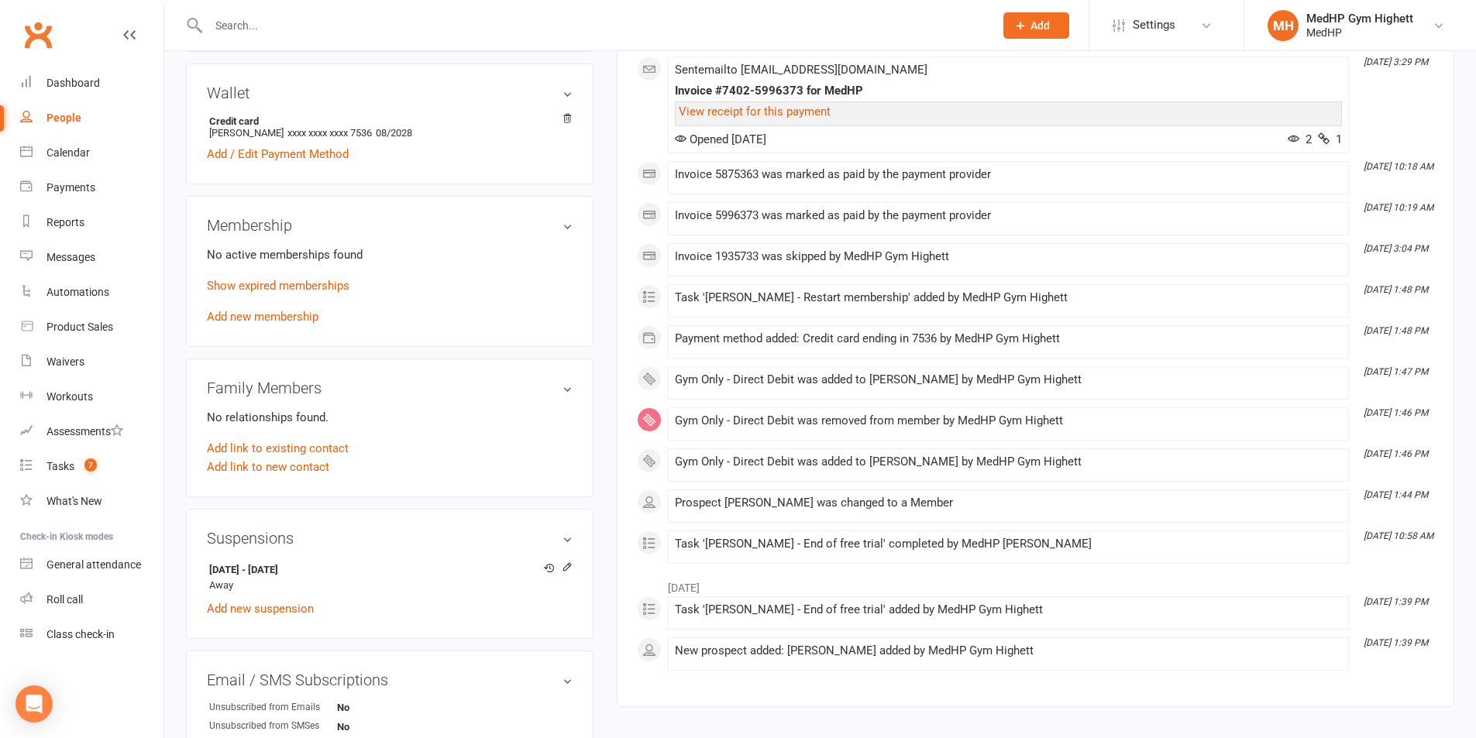
scroll to position [542, 0]
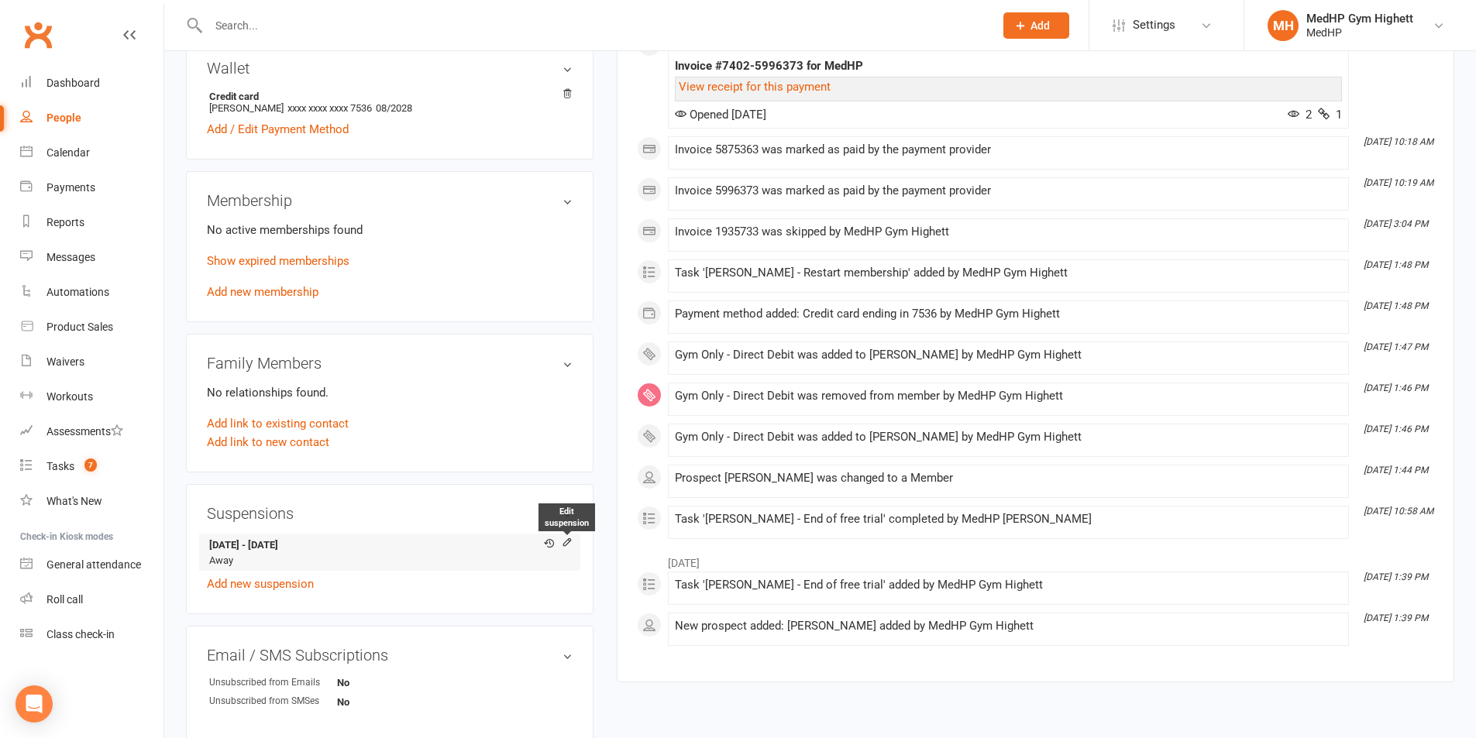
click at [562, 548] on icon at bounding box center [567, 544] width 11 height 12
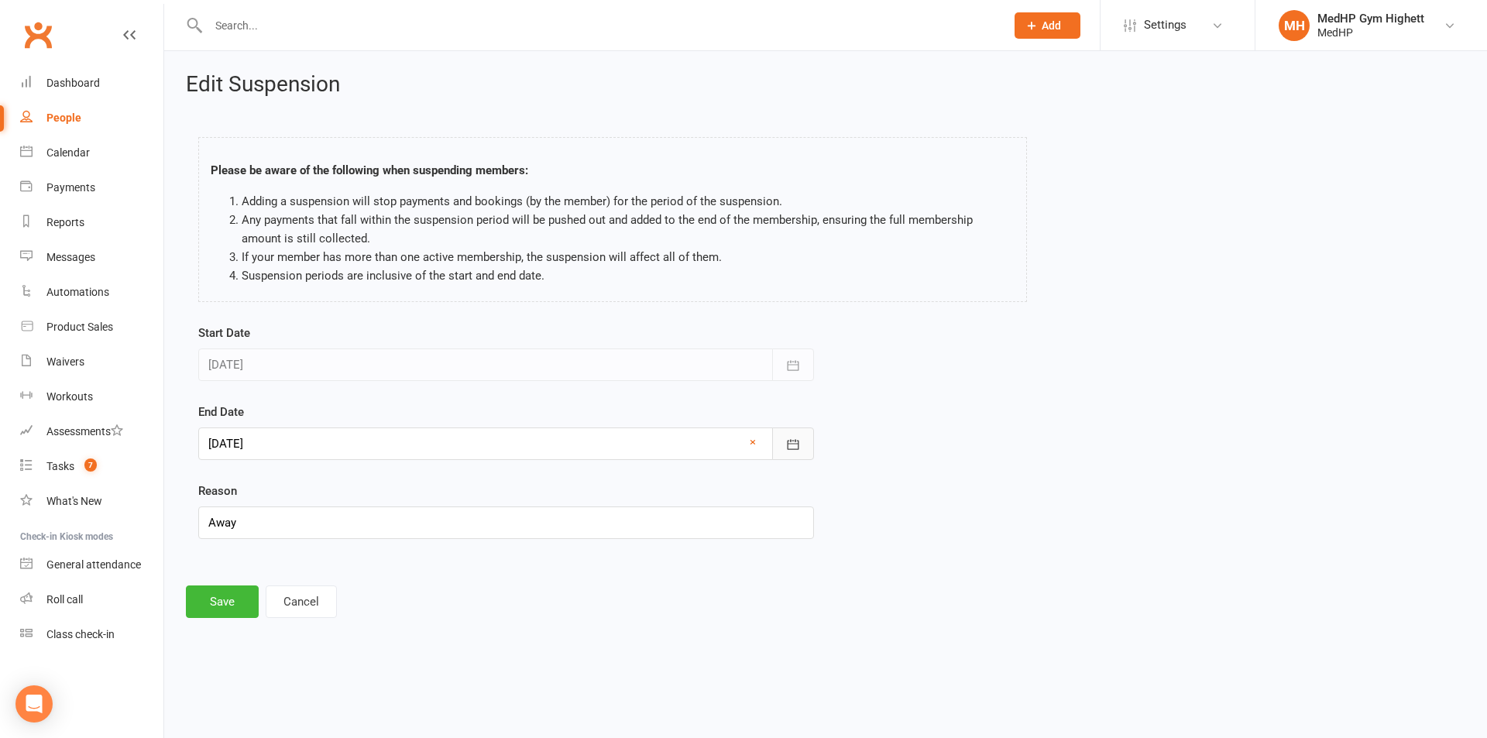
click at [788, 446] on icon "button" at bounding box center [794, 444] width 12 height 10
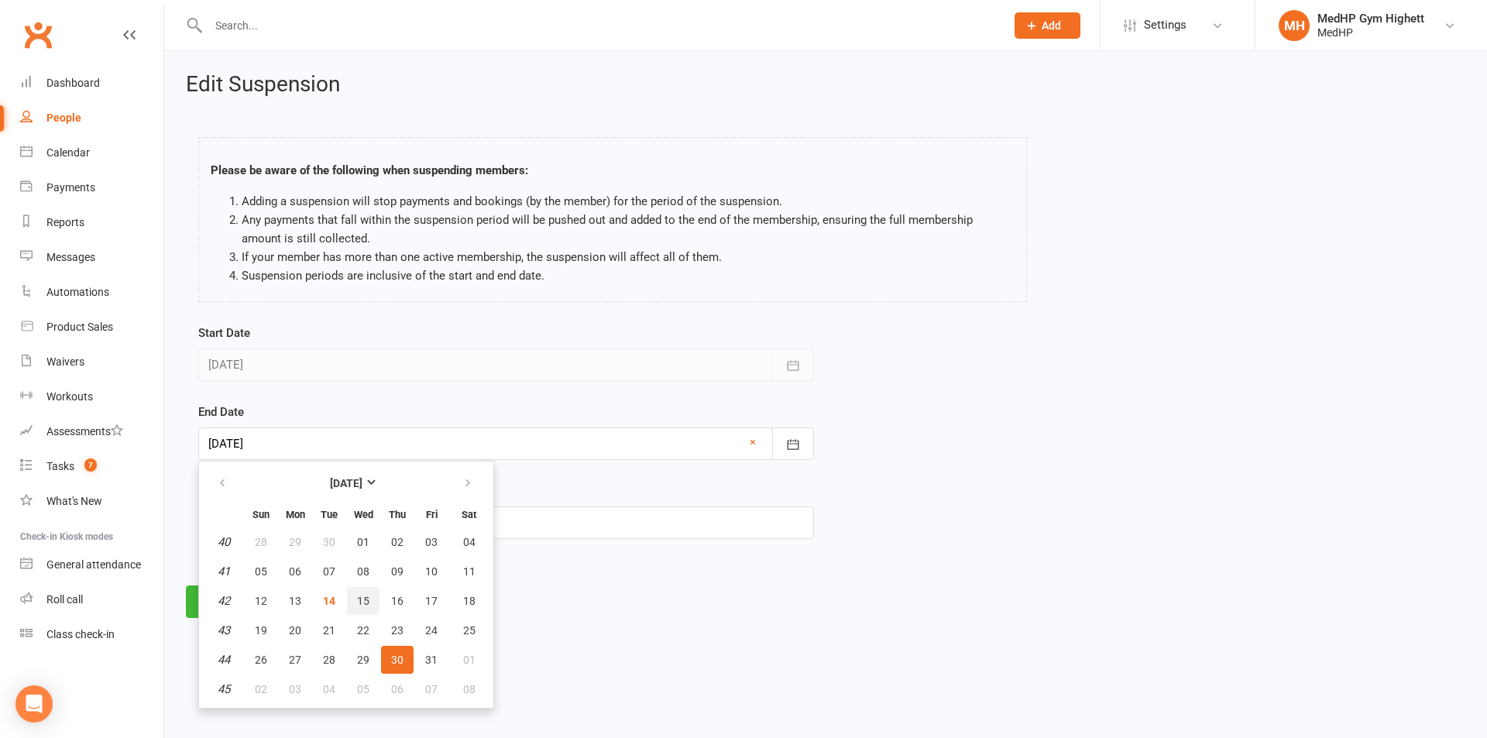
click at [356, 603] on button "15" at bounding box center [363, 601] width 33 height 28
type input "[DATE]"
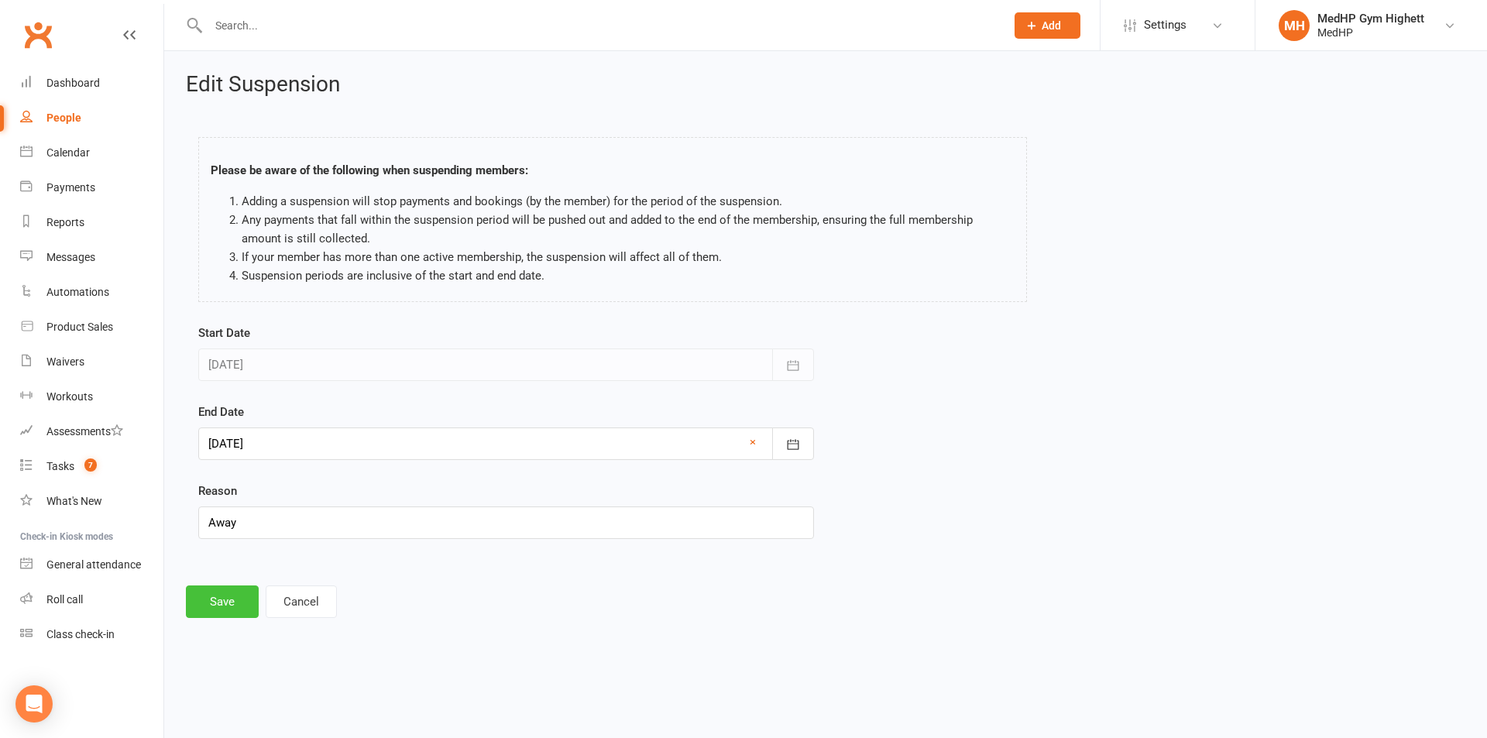
click at [215, 595] on button "Save" at bounding box center [222, 602] width 73 height 33
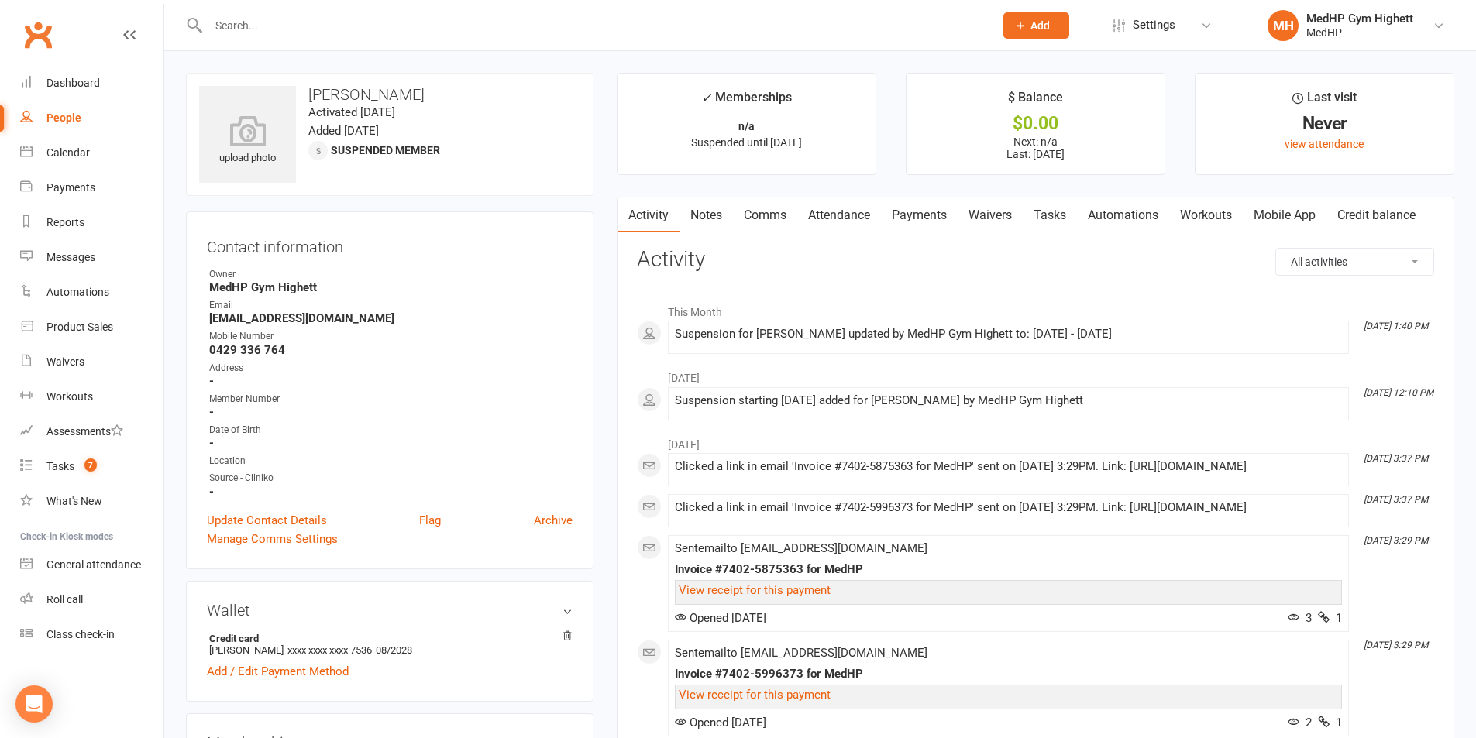
click at [1053, 213] on link "Tasks" at bounding box center [1050, 216] width 54 height 36
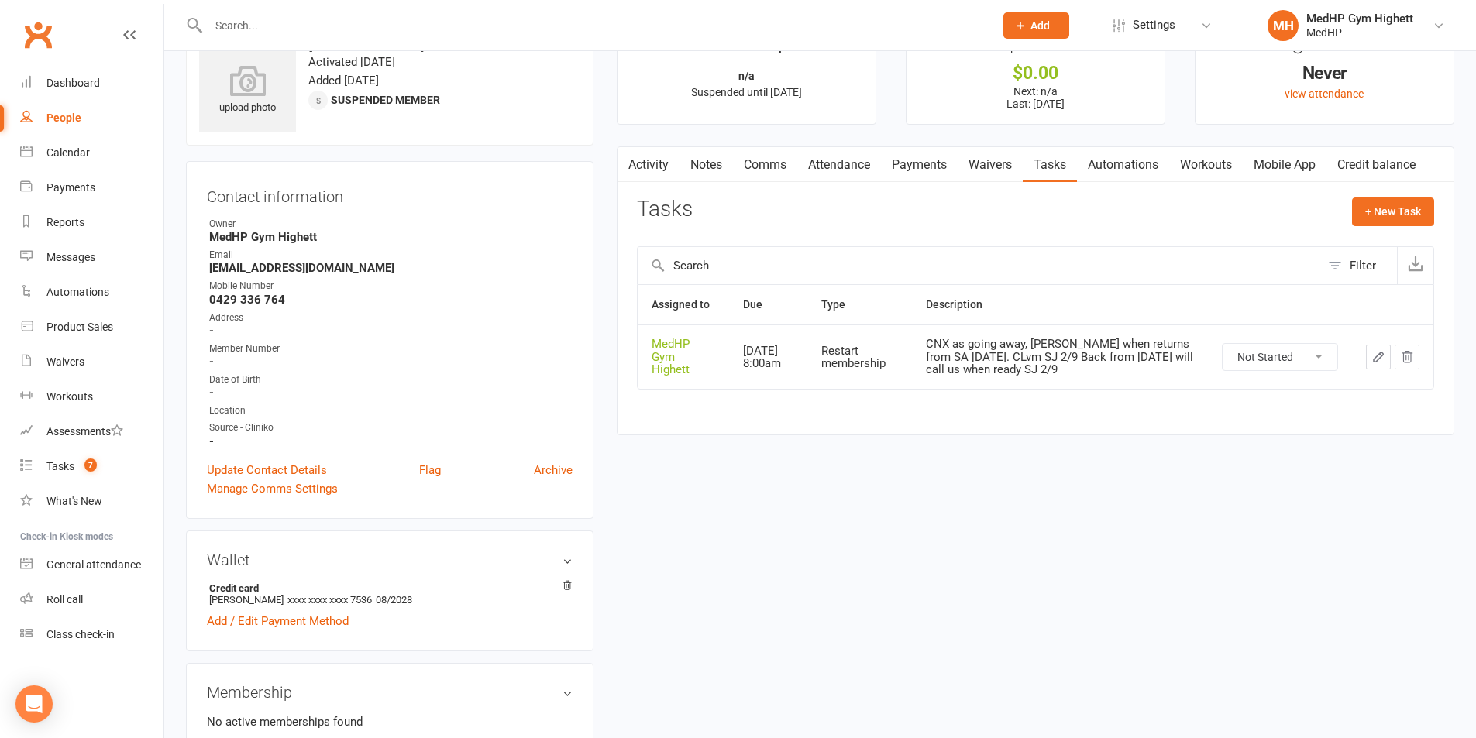
scroll to position [77, 0]
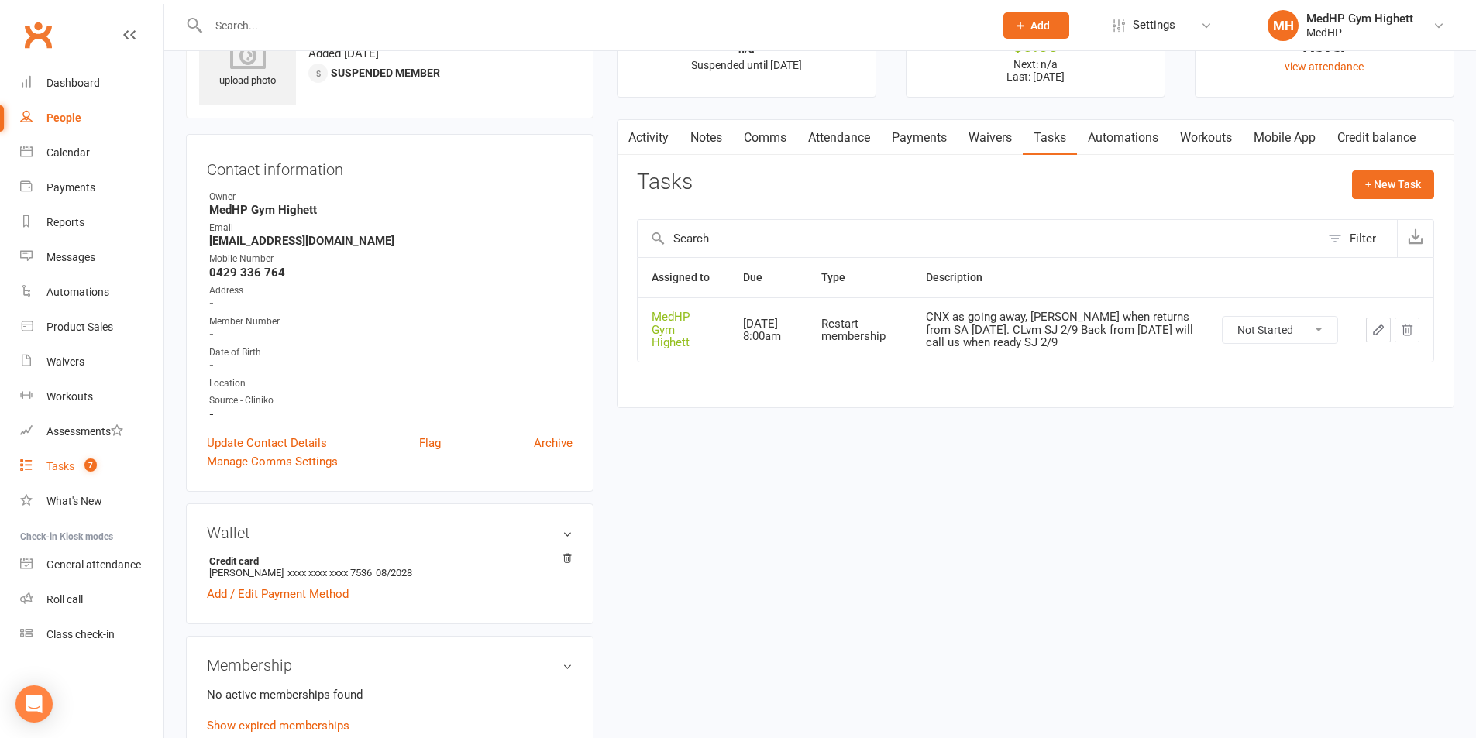
click at [88, 479] on link "Tasks 7" at bounding box center [91, 466] width 143 height 35
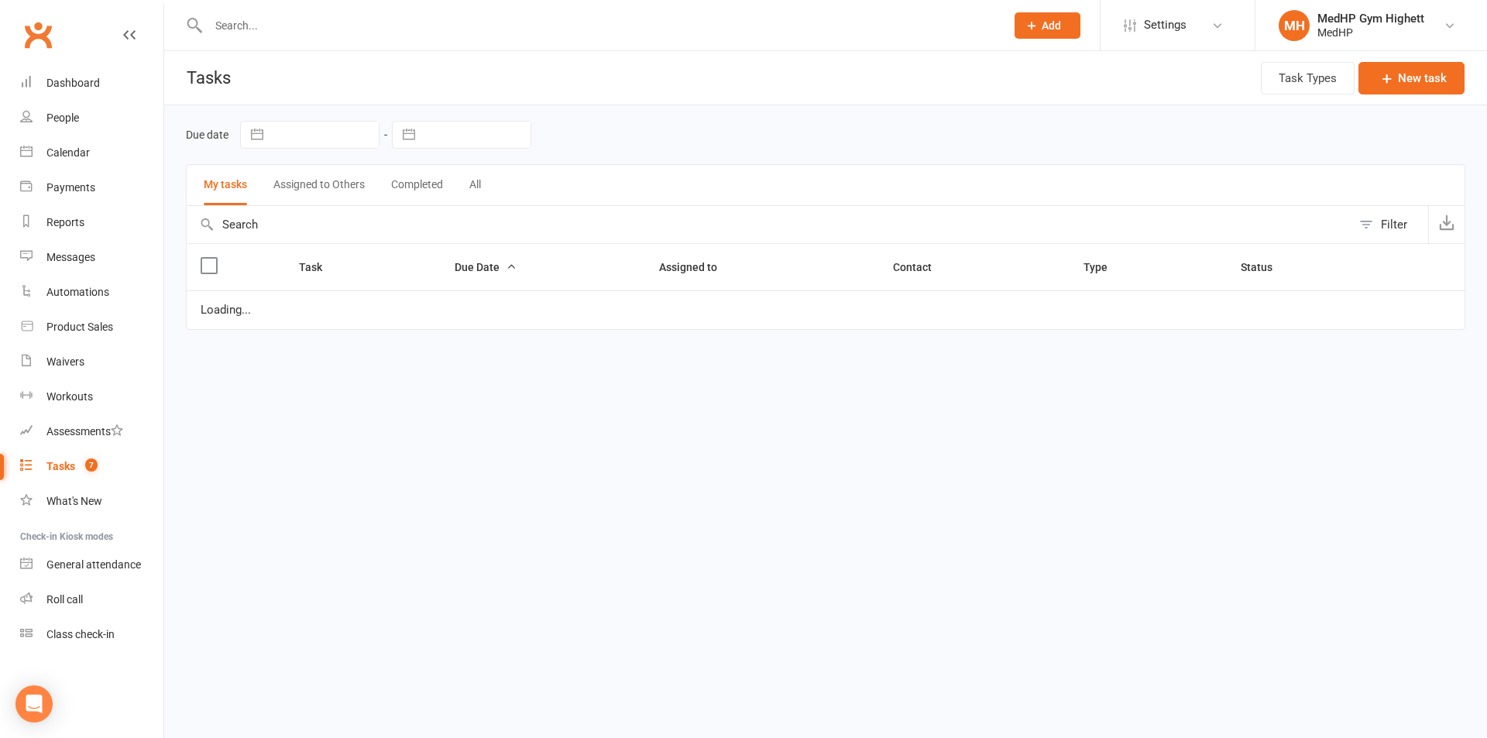
select select "started"
